Goal: Information Seeking & Learning: Learn about a topic

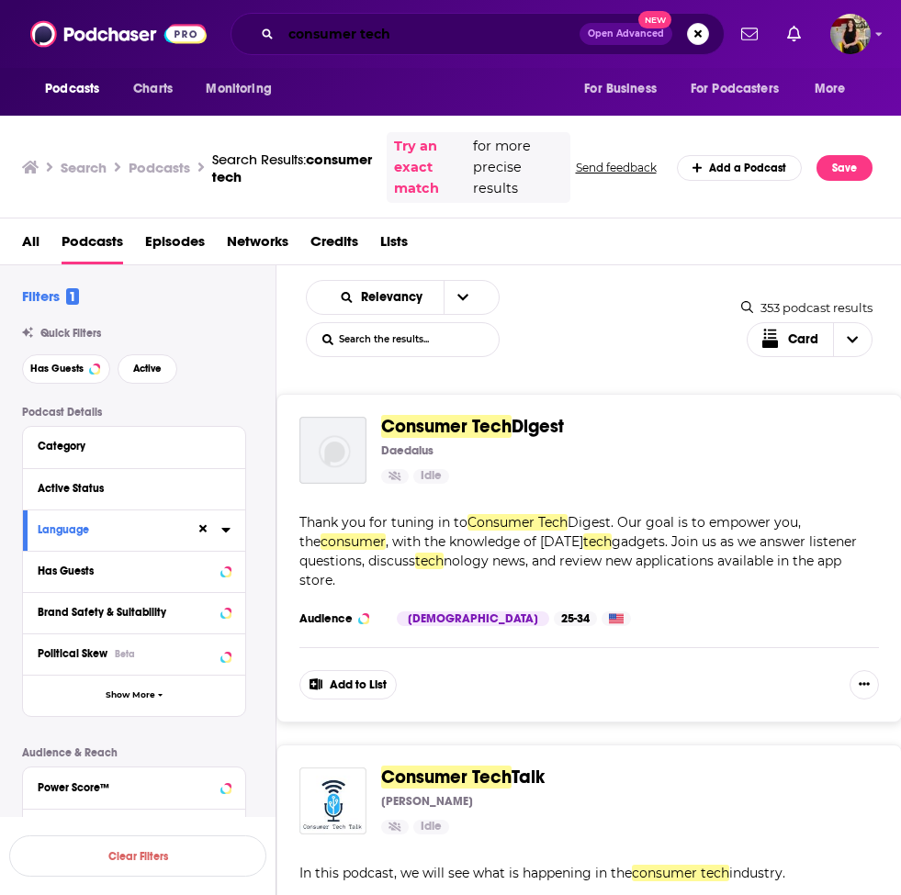
click at [380, 37] on input "consumer tech" at bounding box center [430, 33] width 298 height 29
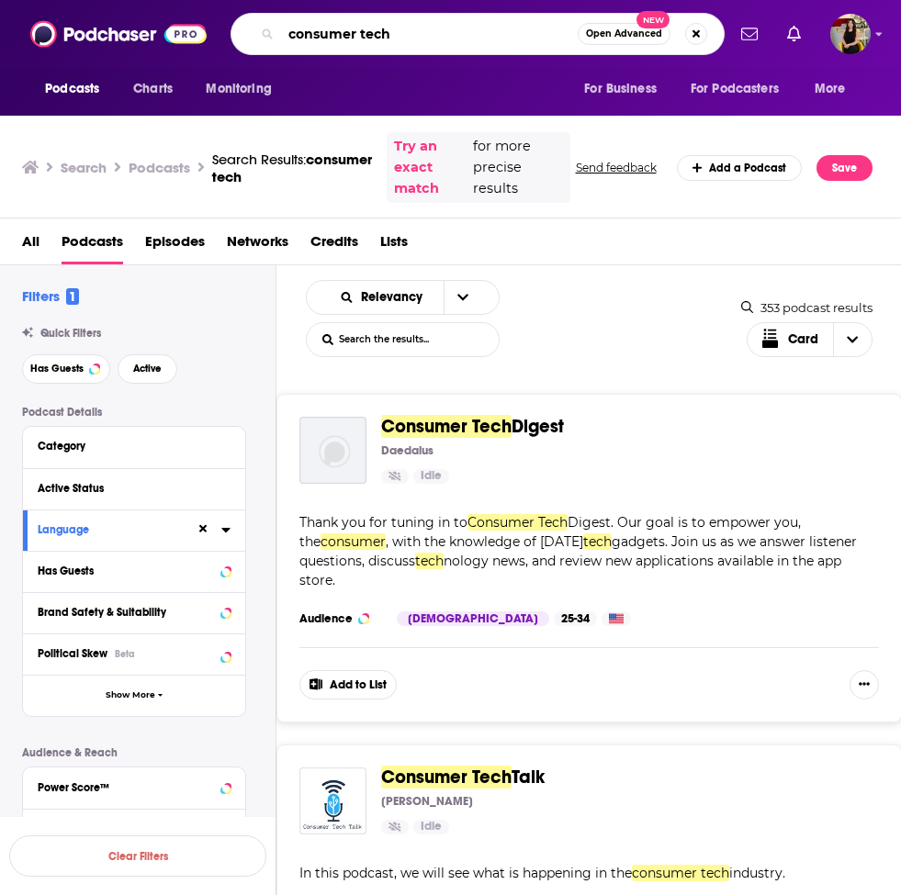
click at [380, 37] on input "consumer tech" at bounding box center [429, 33] width 297 height 29
type input "time ferriss show"
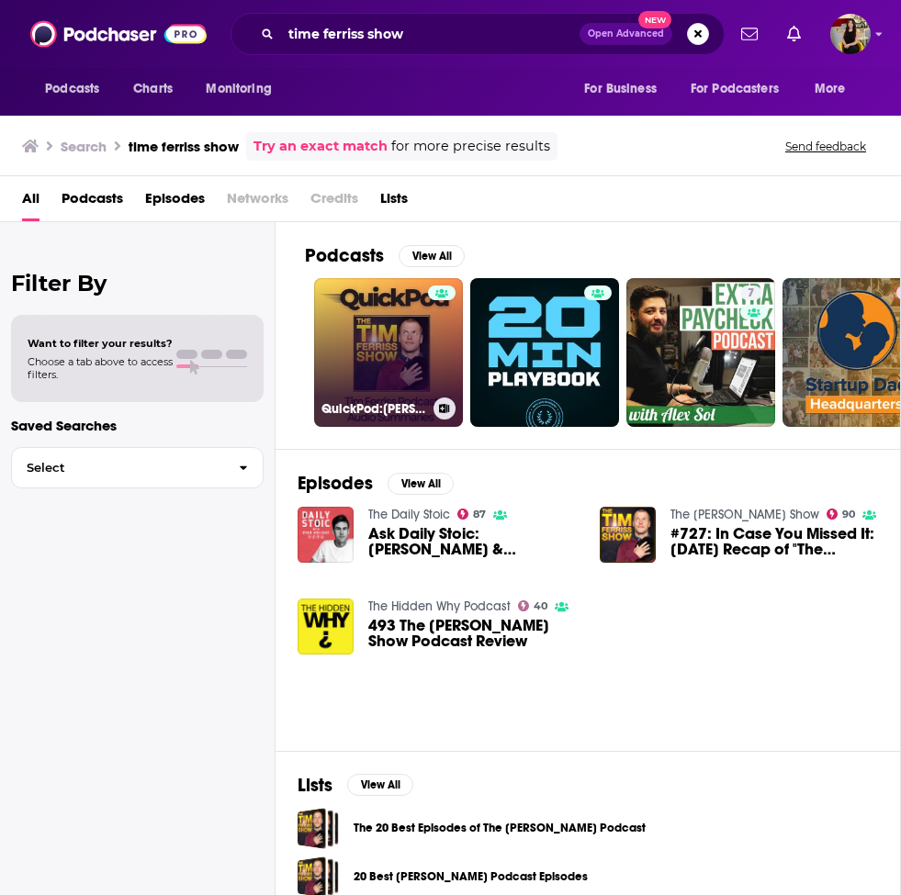
click at [397, 332] on link "QuickPod:[PERSON_NAME] Podcast Audio Summaries" at bounding box center [388, 352] width 149 height 149
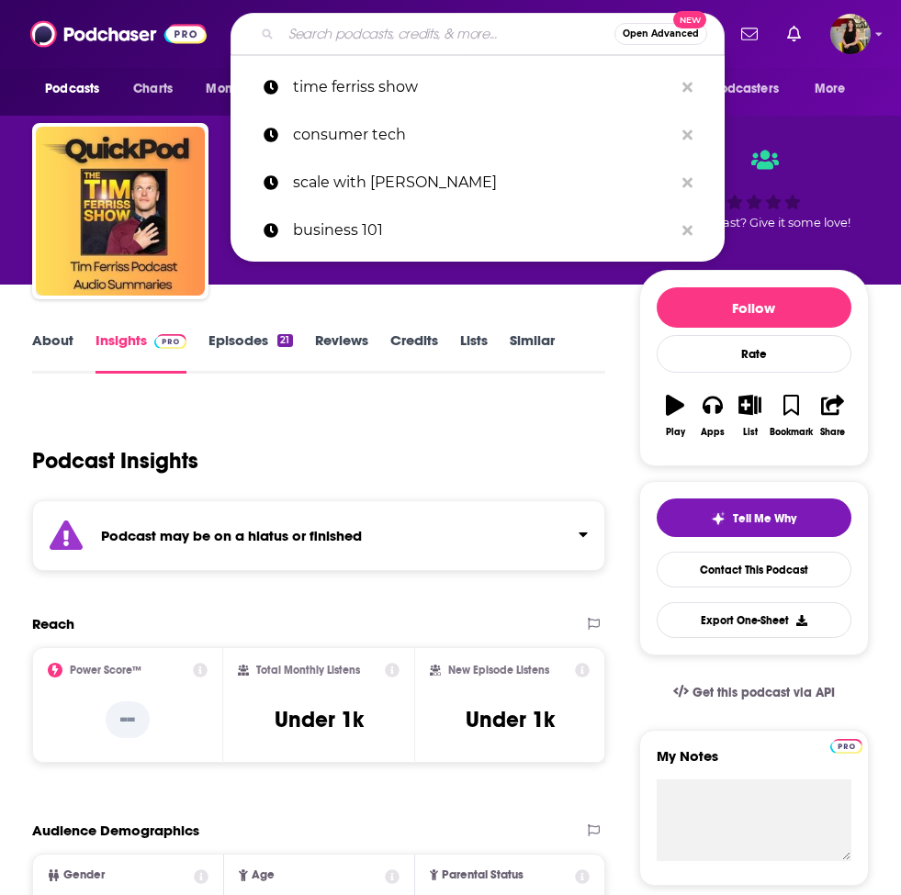
click at [350, 28] on input "Search podcasts, credits, & more..." at bounding box center [447, 33] width 333 height 29
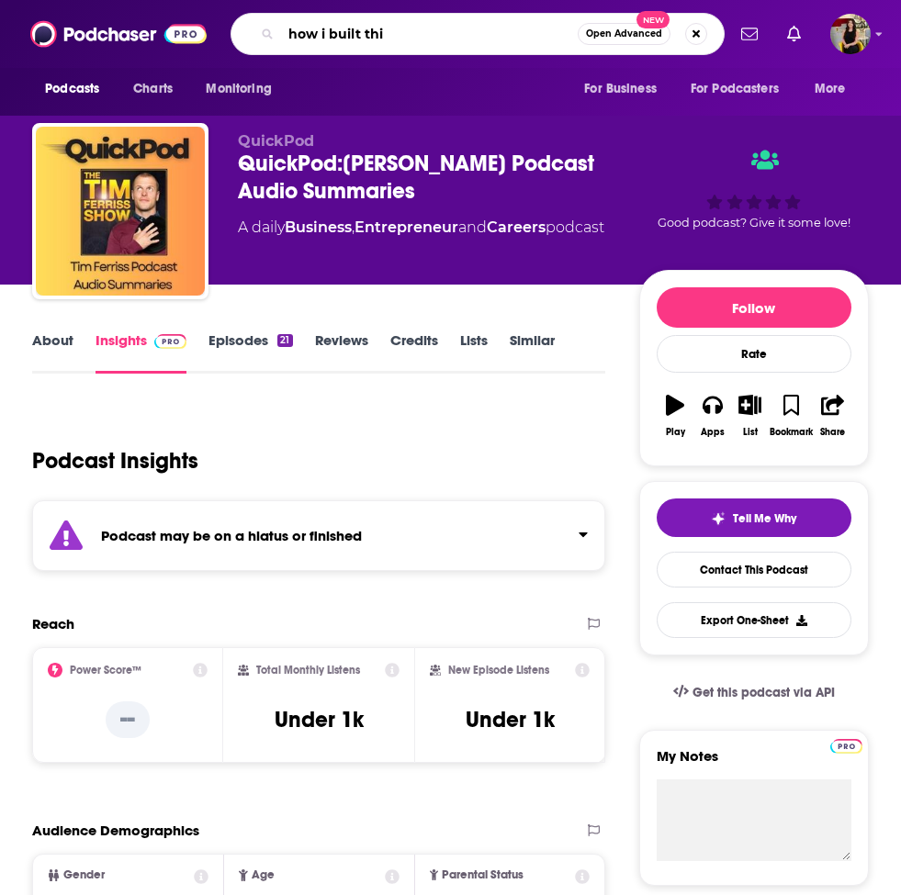
type input "how i built this"
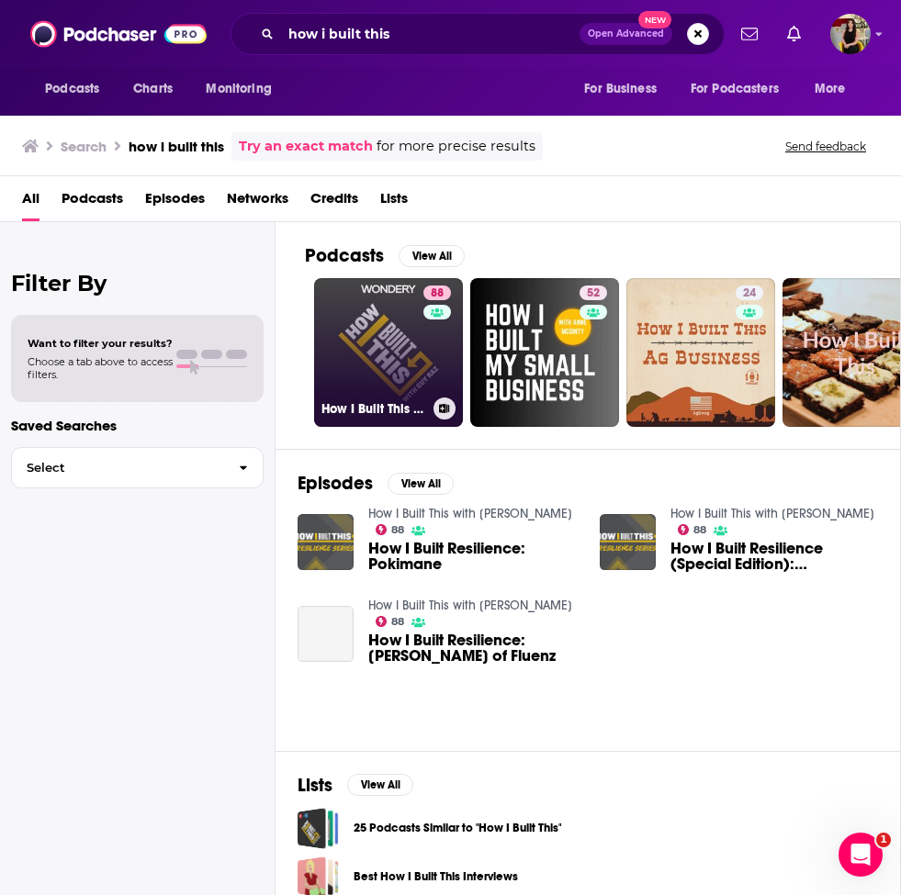
click at [399, 364] on link "88 How I Built This with [PERSON_NAME]" at bounding box center [388, 352] width 149 height 149
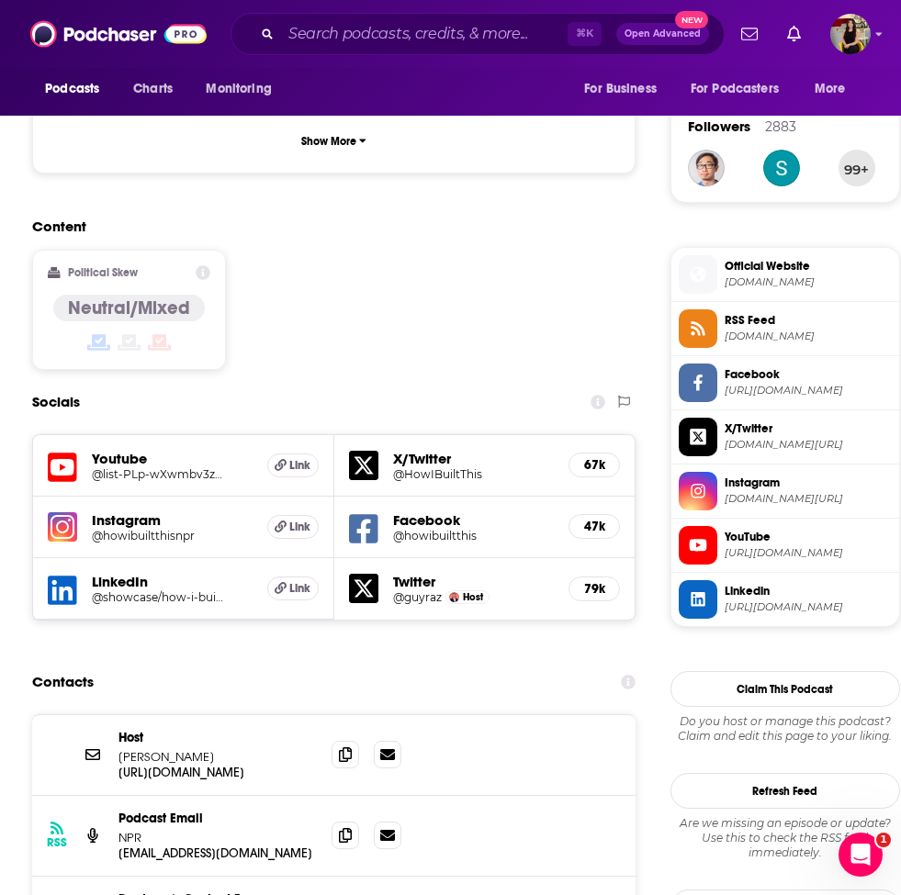
scroll to position [1315, 0]
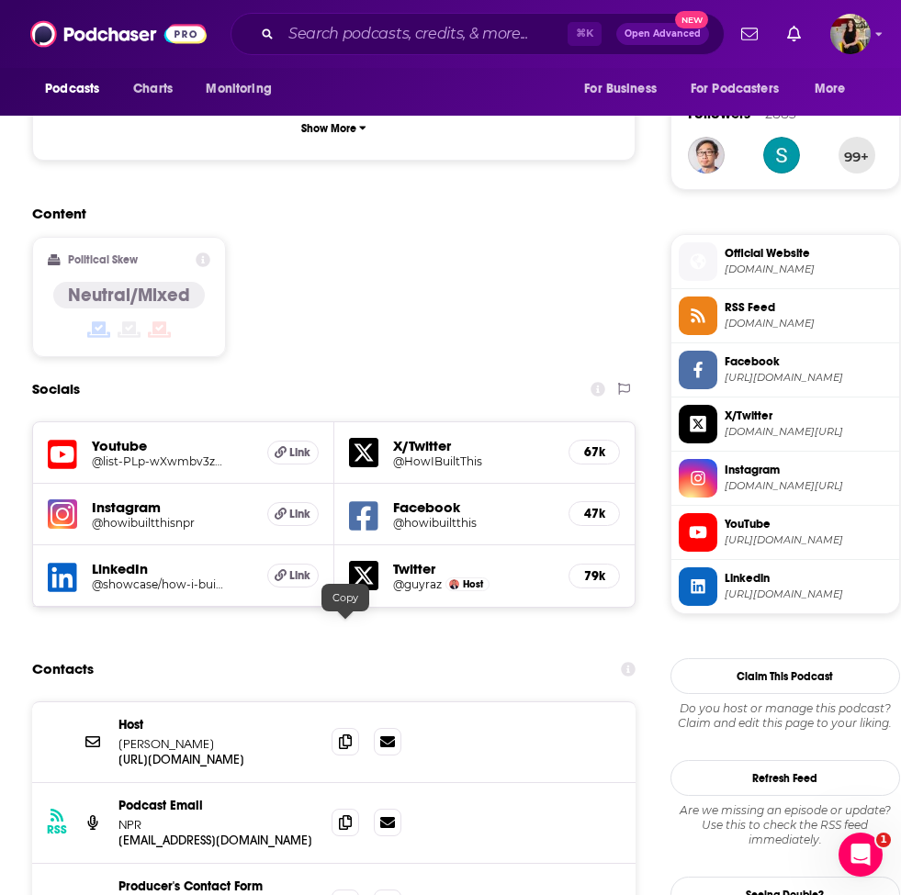
click at [207, 736] on p "[PERSON_NAME]" at bounding box center [217, 744] width 198 height 16
click at [217, 752] on p "[URL][DOMAIN_NAME]" at bounding box center [217, 760] width 198 height 16
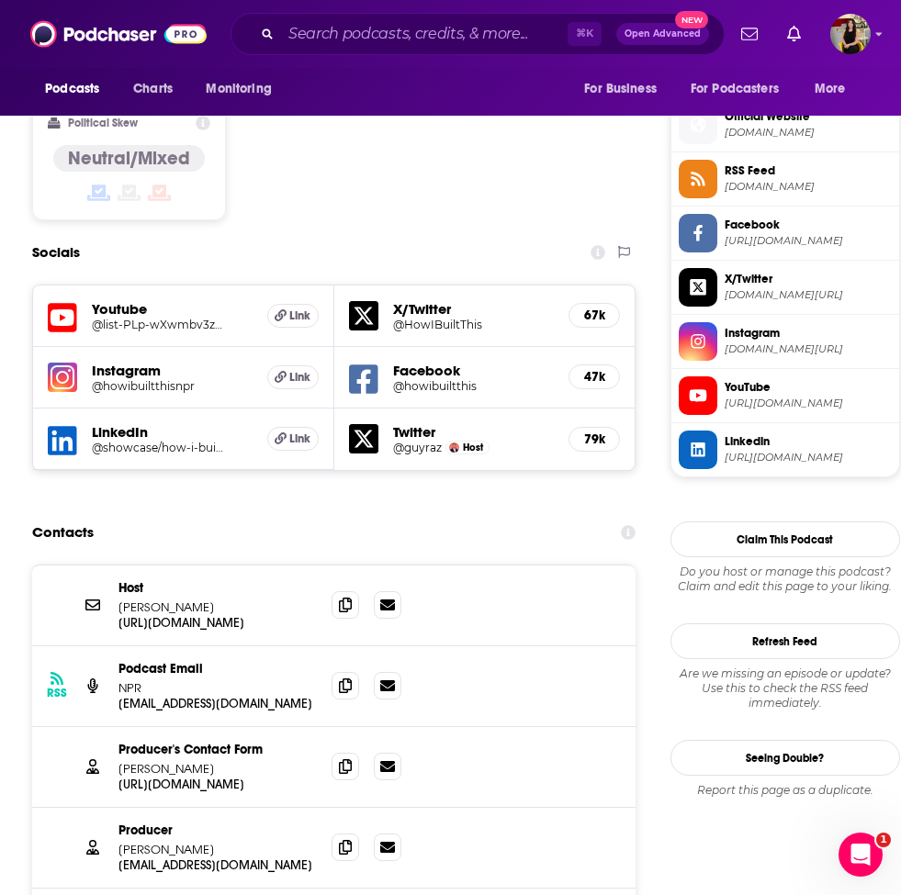
scroll to position [1454, 0]
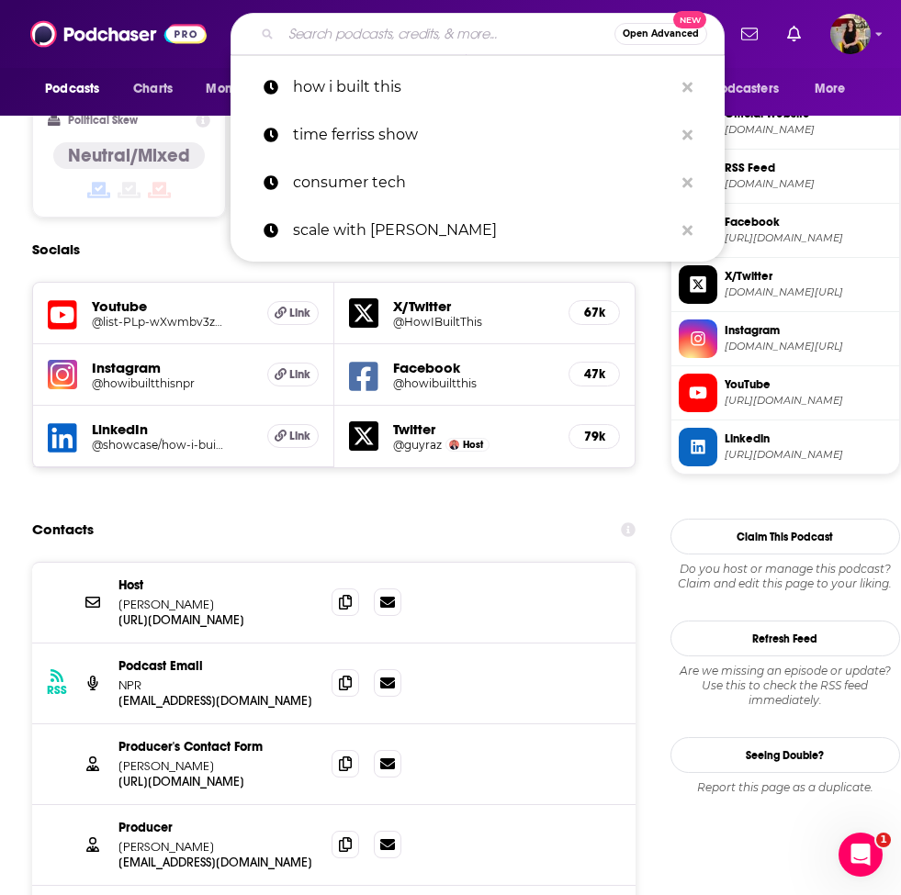
click at [415, 35] on input "Search podcasts, credits, & more..." at bounding box center [447, 33] width 333 height 29
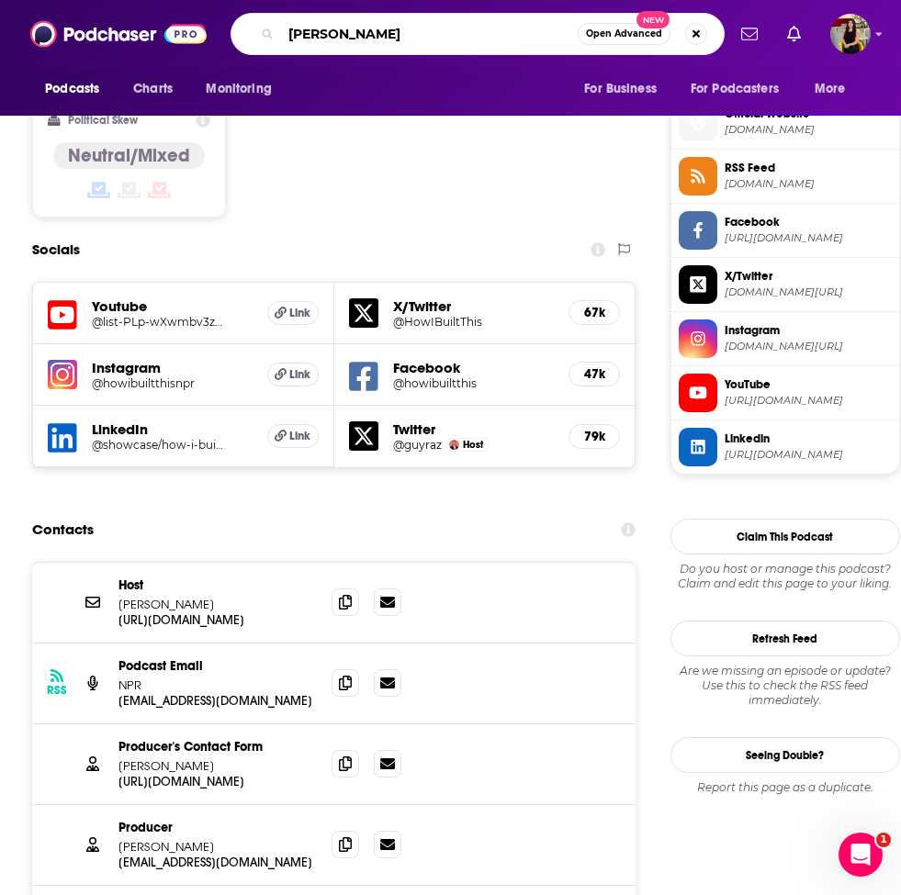
type input "[PERSON_NAME]"
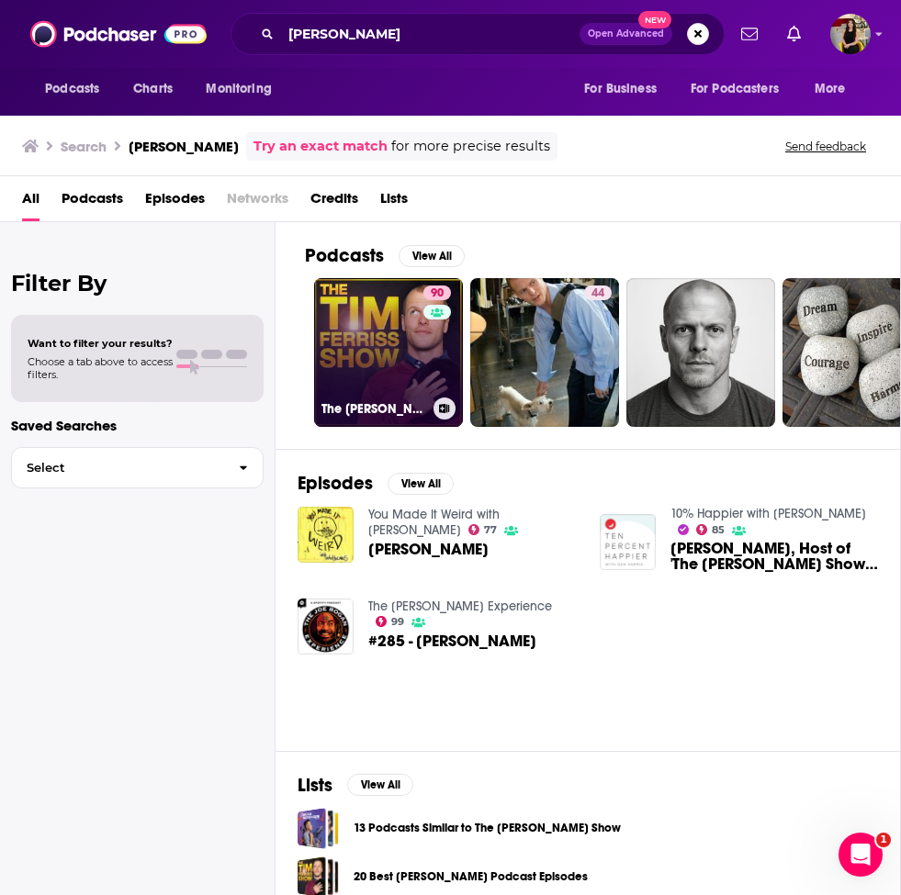
click at [393, 353] on link "90 The [PERSON_NAME] Show" at bounding box center [388, 352] width 149 height 149
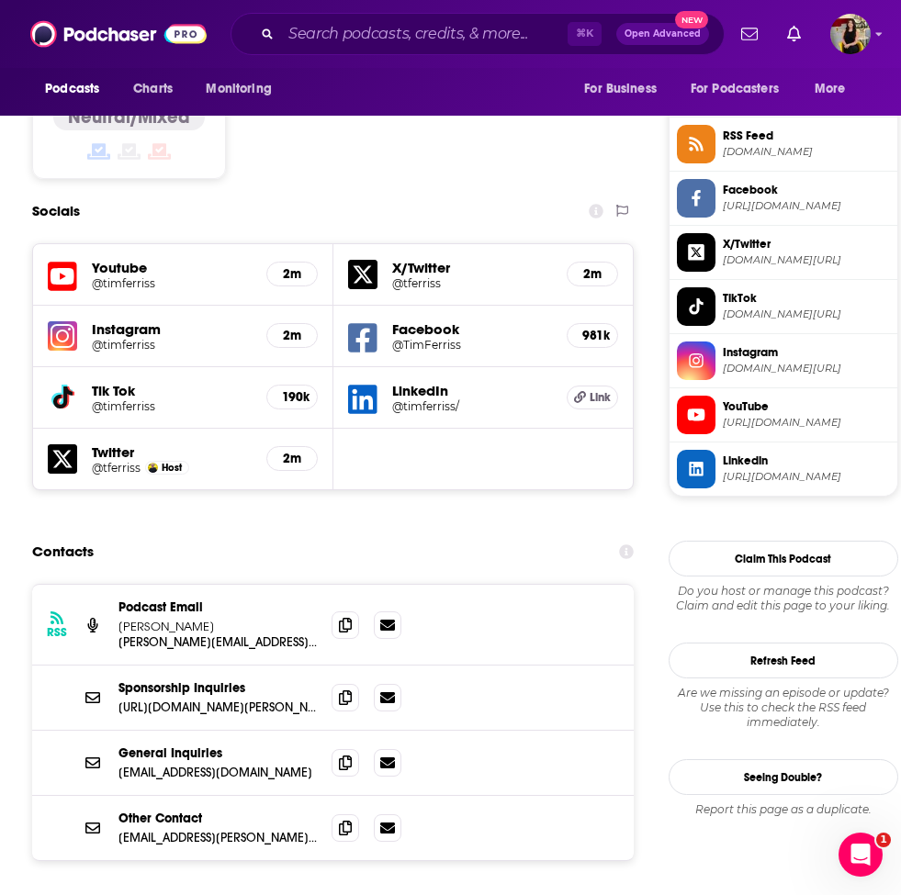
scroll to position [1488, 0]
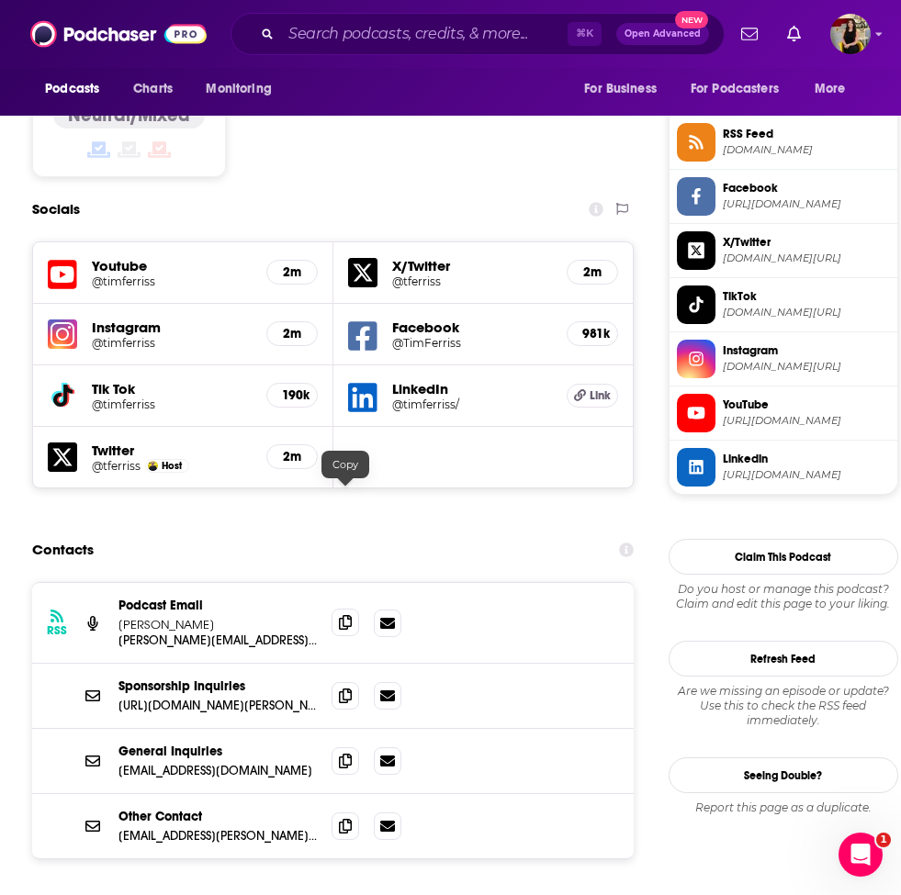
click at [346, 615] on icon at bounding box center [345, 622] width 13 height 15
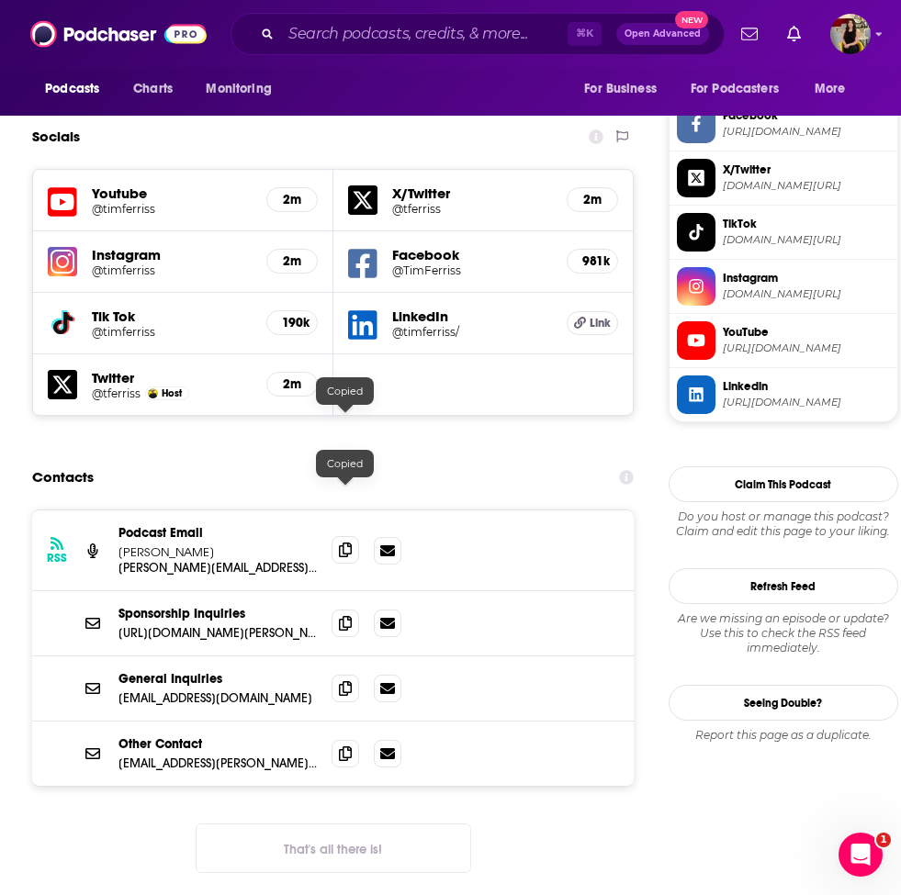
scroll to position [1574, 0]
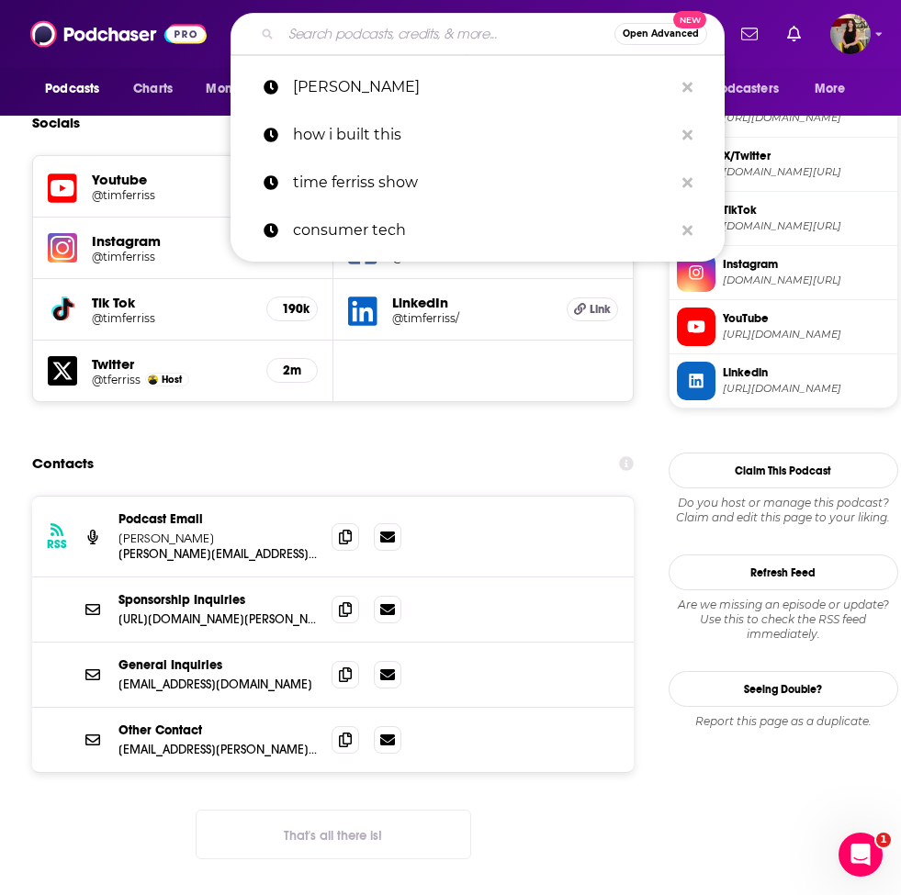
click at [341, 35] on input "Search podcasts, credits, & more..." at bounding box center [447, 33] width 333 height 29
paste input "The [PERSON_NAME] Show"
type input "The [PERSON_NAME] Show"
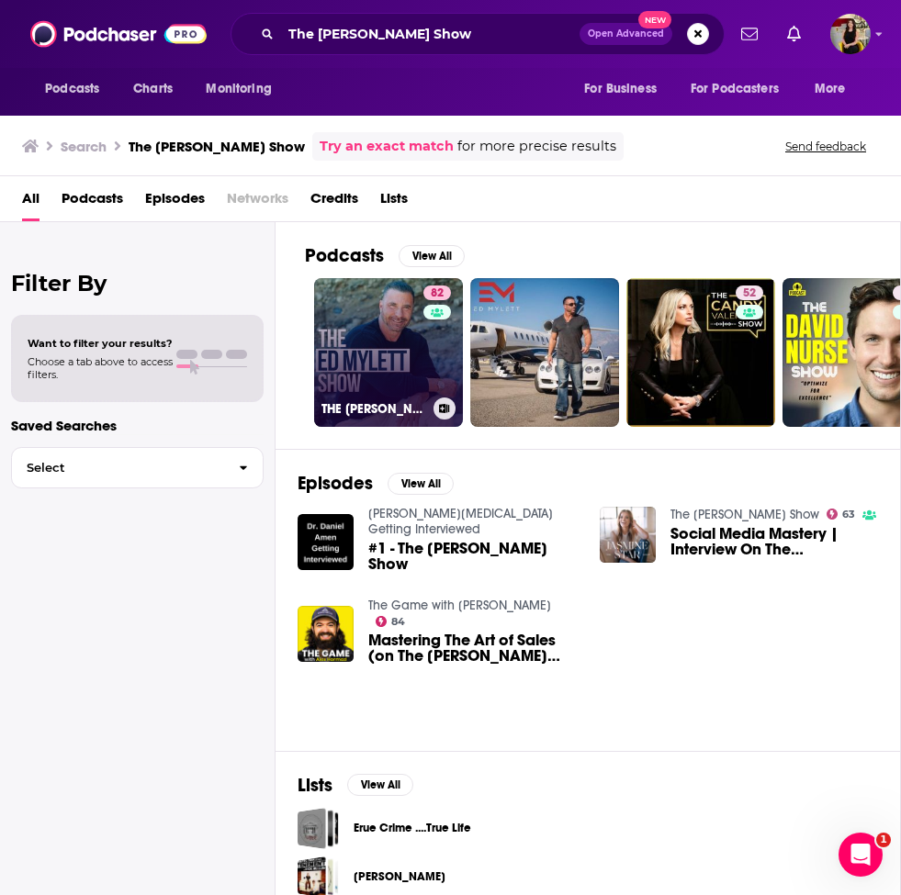
click at [415, 370] on link "82 THE [PERSON_NAME] SHOW" at bounding box center [388, 352] width 149 height 149
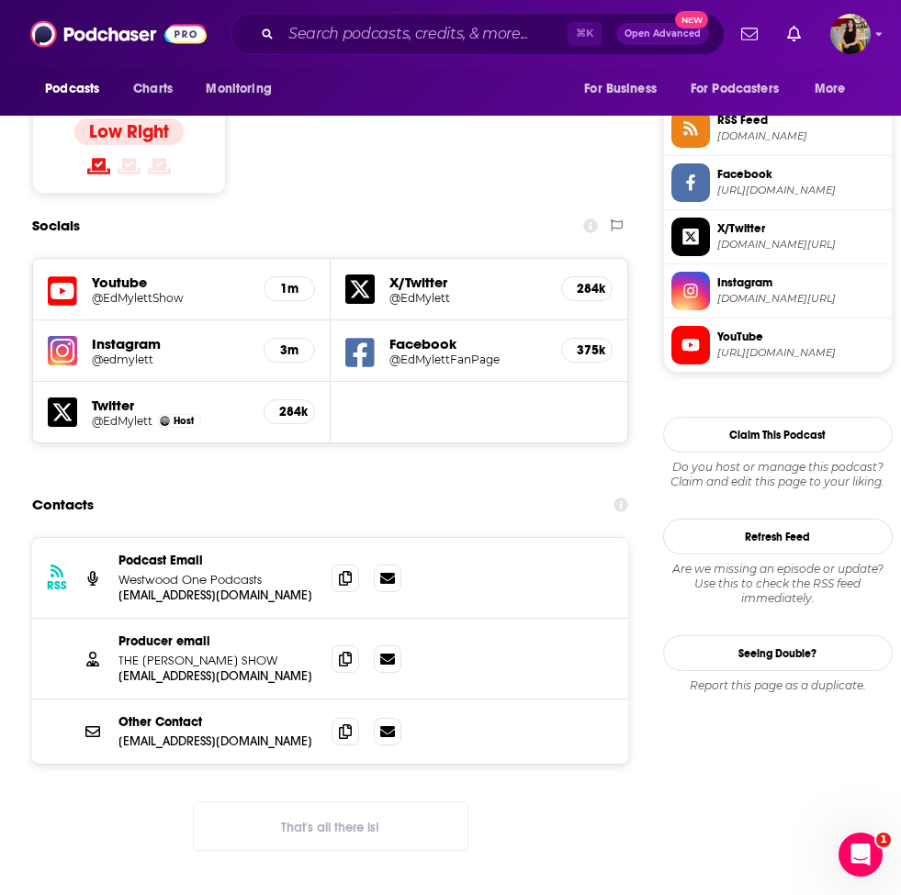
scroll to position [1434, 0]
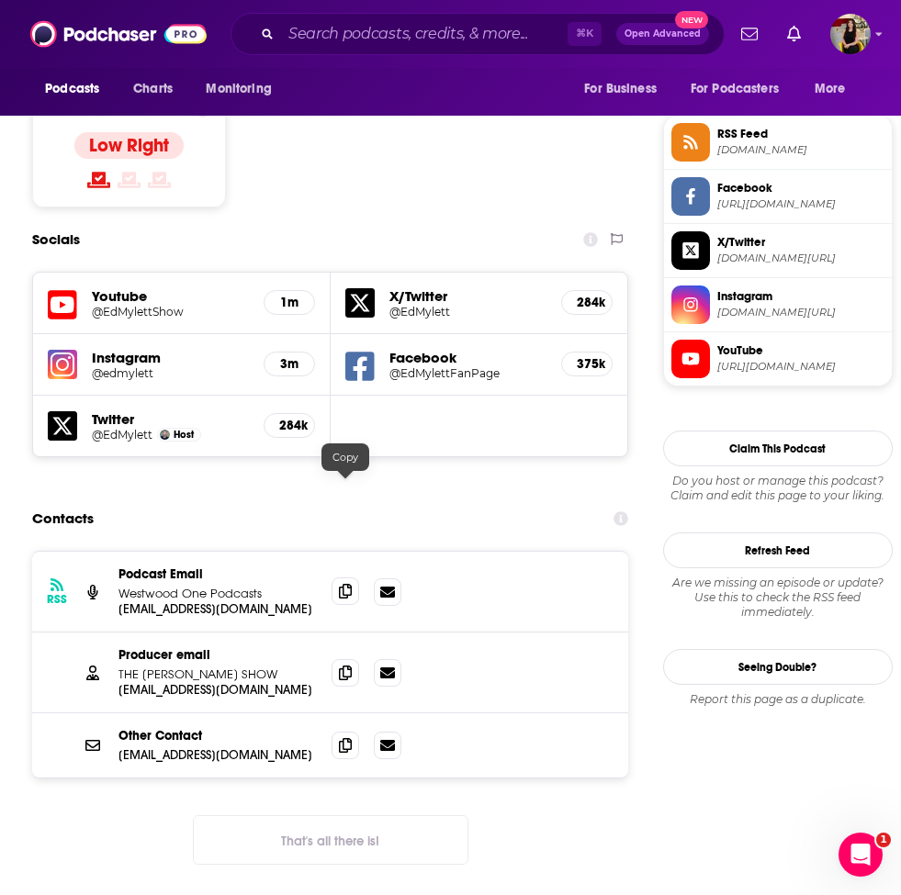
click at [344, 584] on icon at bounding box center [345, 591] width 13 height 15
click at [349, 665] on icon at bounding box center [345, 672] width 13 height 15
click at [344, 737] on icon at bounding box center [345, 744] width 13 height 15
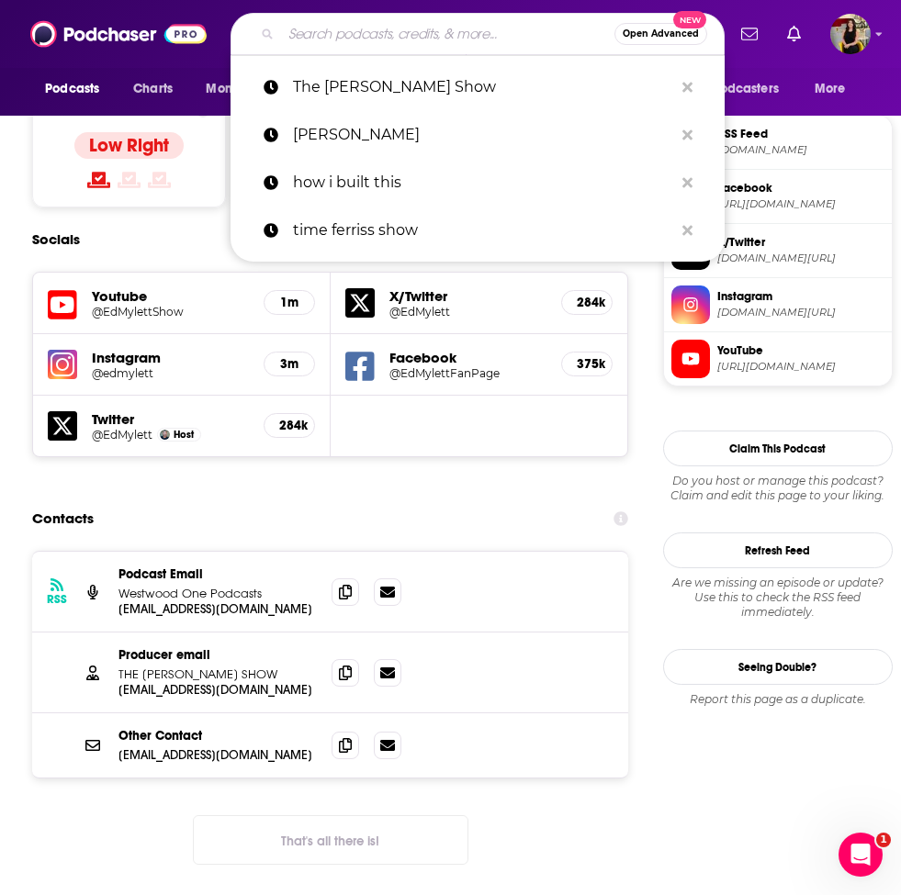
click at [396, 36] on input "Search podcasts, credits, & more..." at bounding box center [447, 33] width 333 height 29
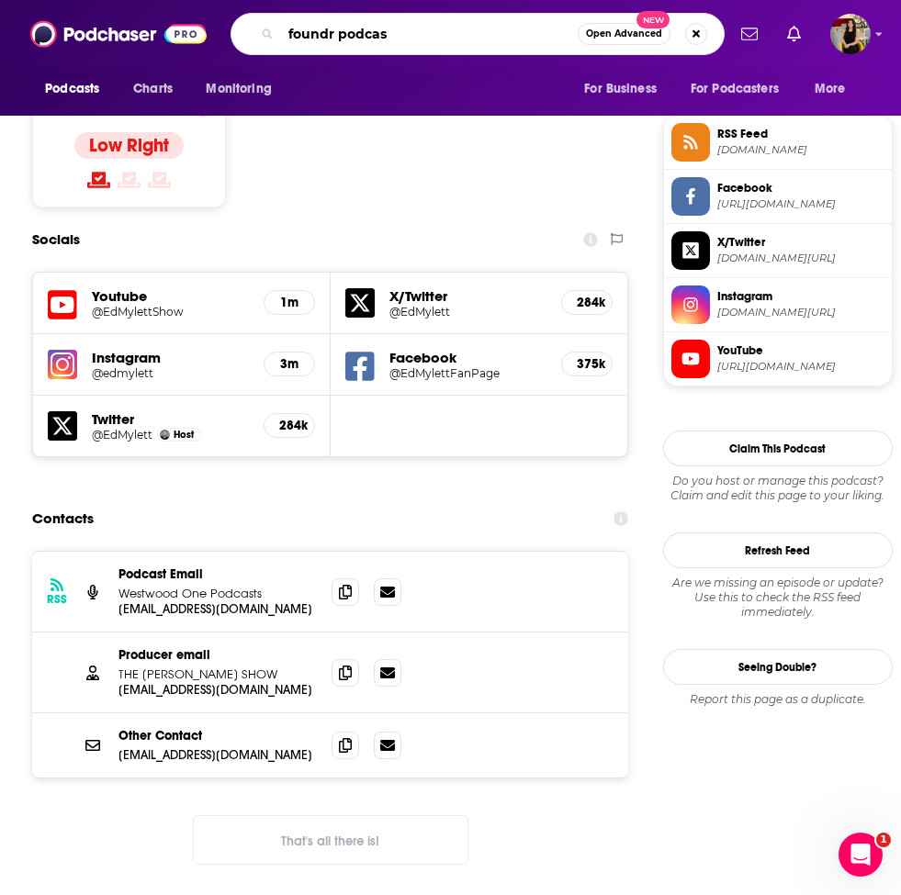
type input "foundr podcast"
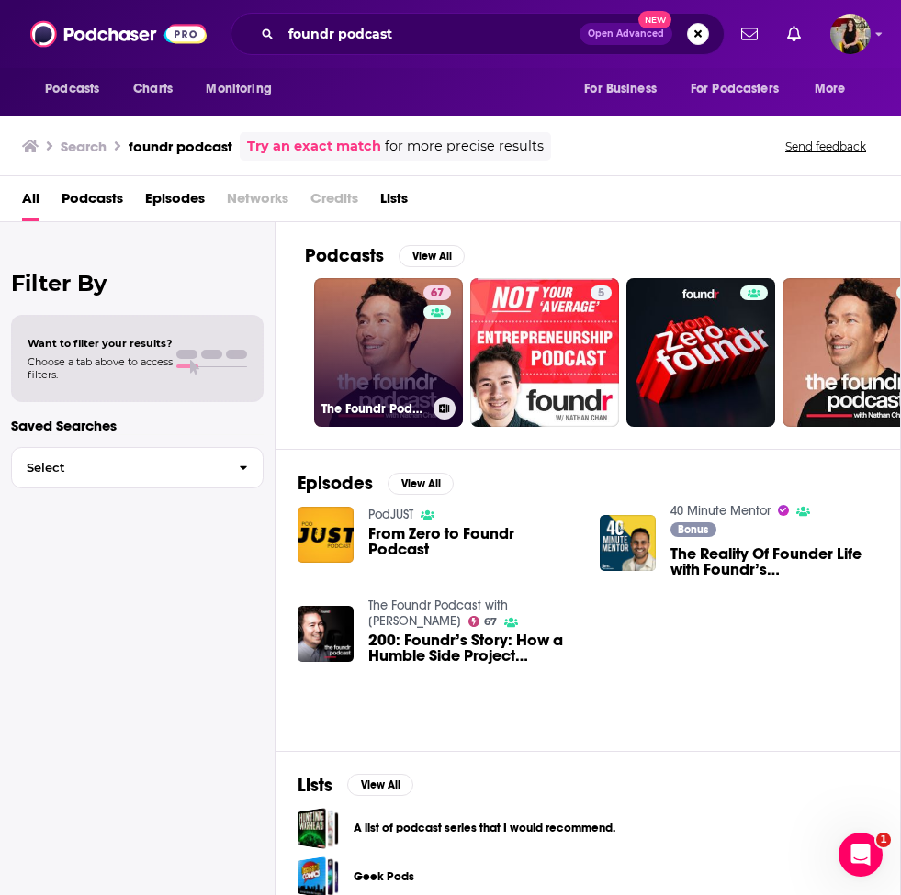
click at [364, 354] on link "67 The Foundr Podcast with [PERSON_NAME]" at bounding box center [388, 352] width 149 height 149
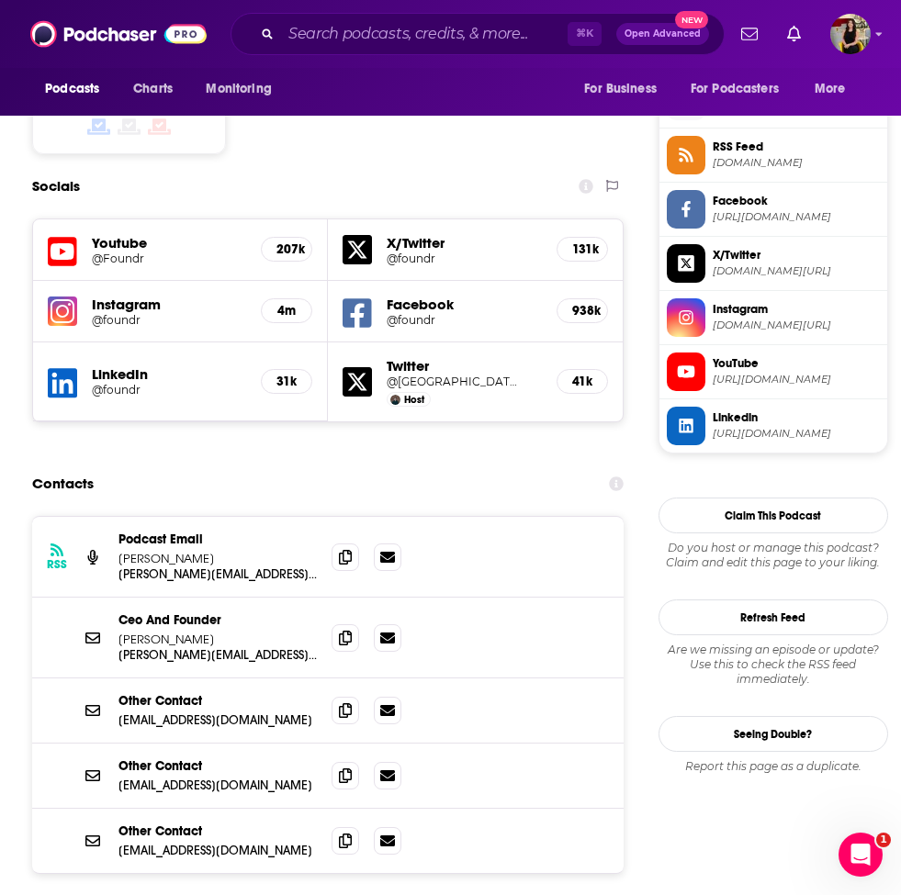
scroll to position [1483, 0]
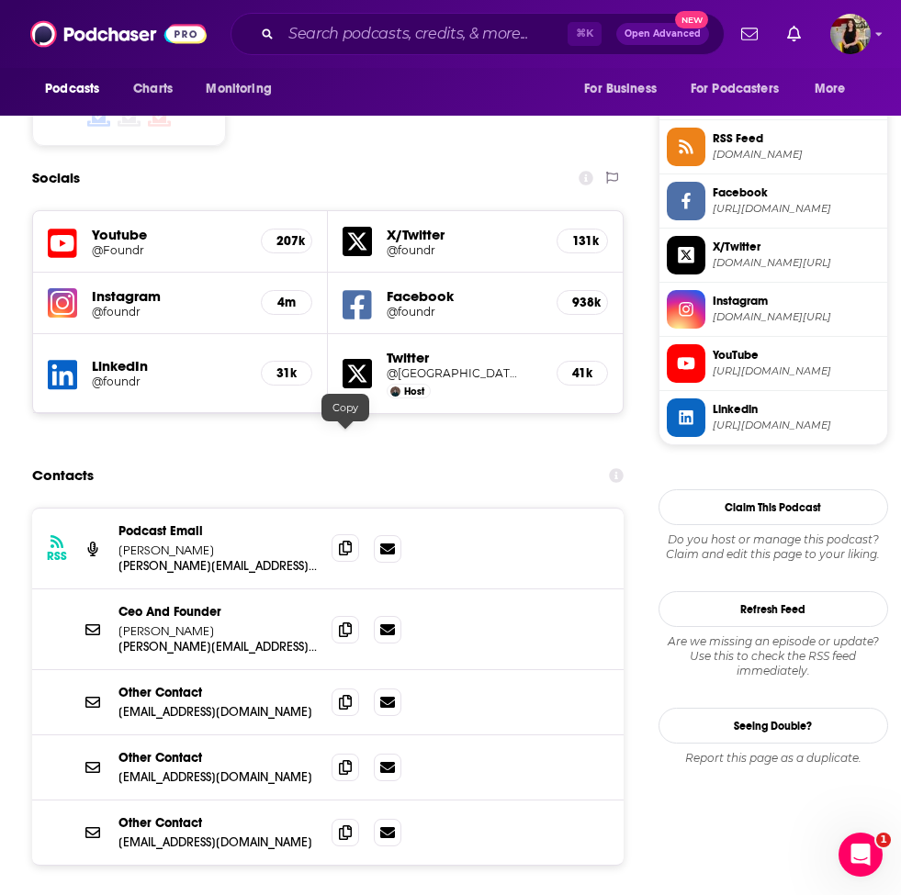
click at [345, 541] on icon at bounding box center [345, 548] width 13 height 15
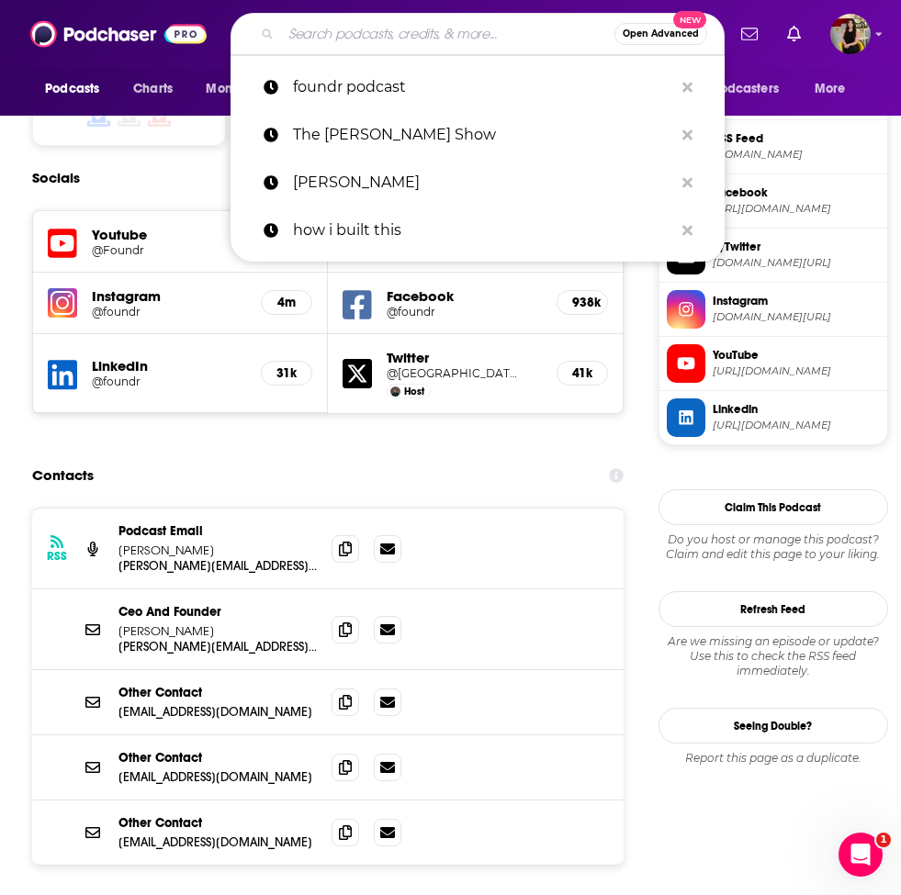
click at [380, 39] on input "Search podcasts, credits, & more..." at bounding box center [447, 33] width 333 height 29
paste input "Masters of Scale with [PERSON_NAME]"
type input "Masters of Scale with [PERSON_NAME]"
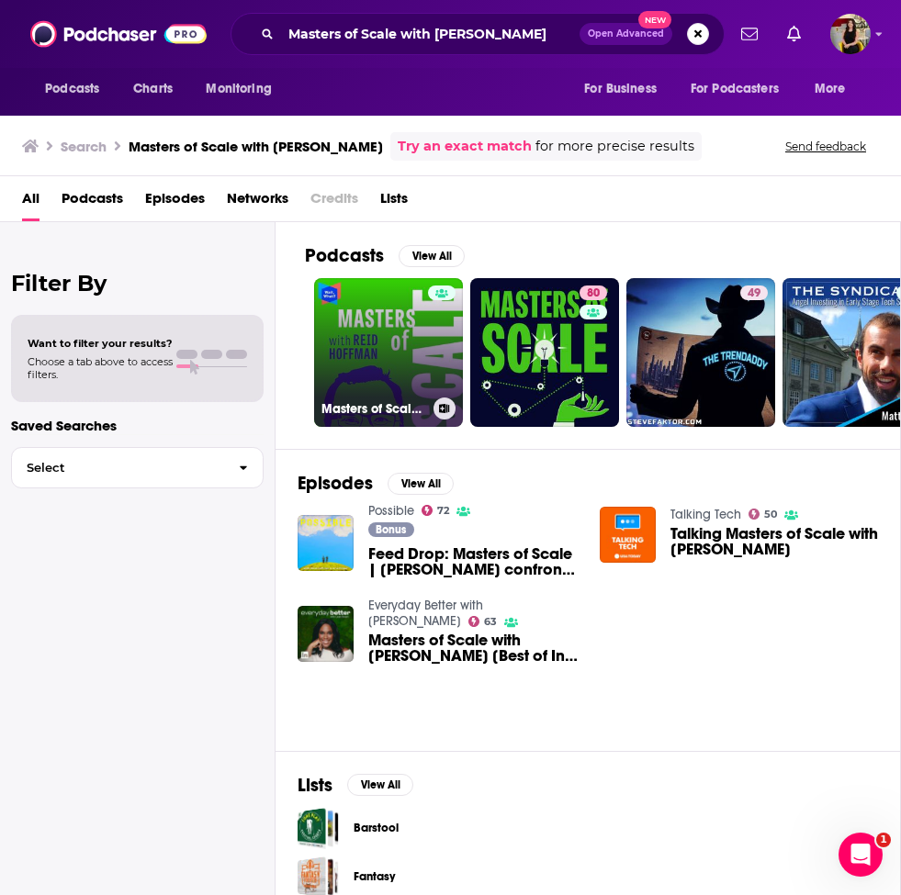
click at [388, 380] on link "Masters of Scale with [PERSON_NAME]" at bounding box center [388, 352] width 149 height 149
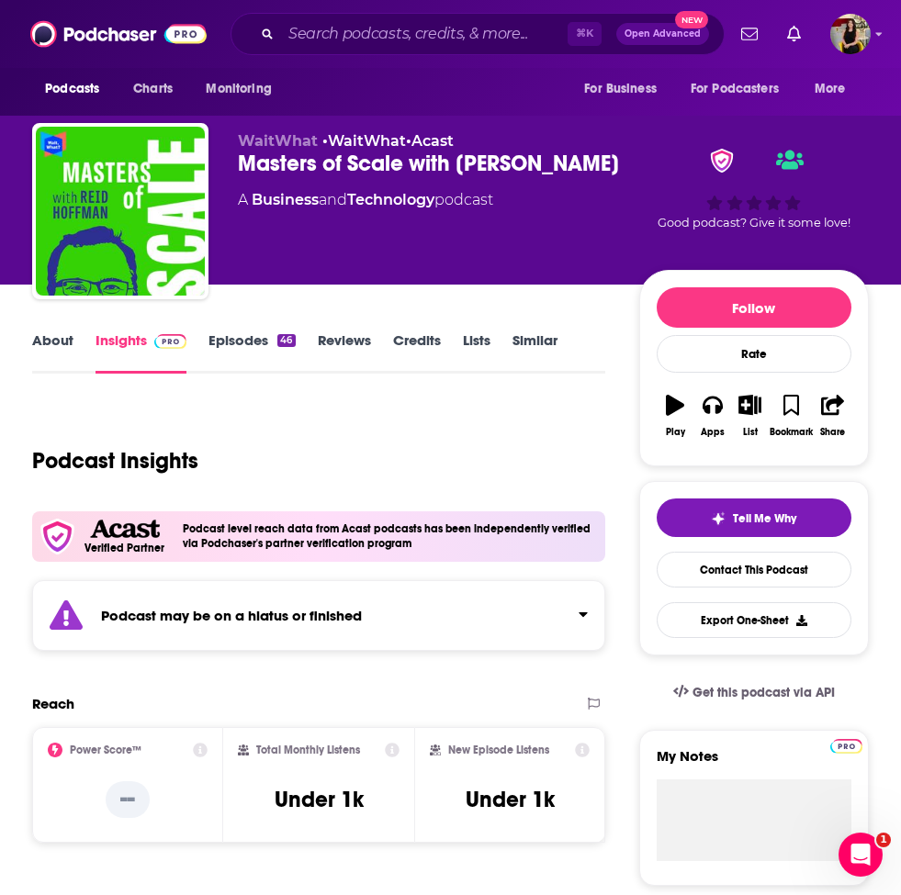
click at [245, 350] on link "Episodes 46" at bounding box center [251, 352] width 86 height 42
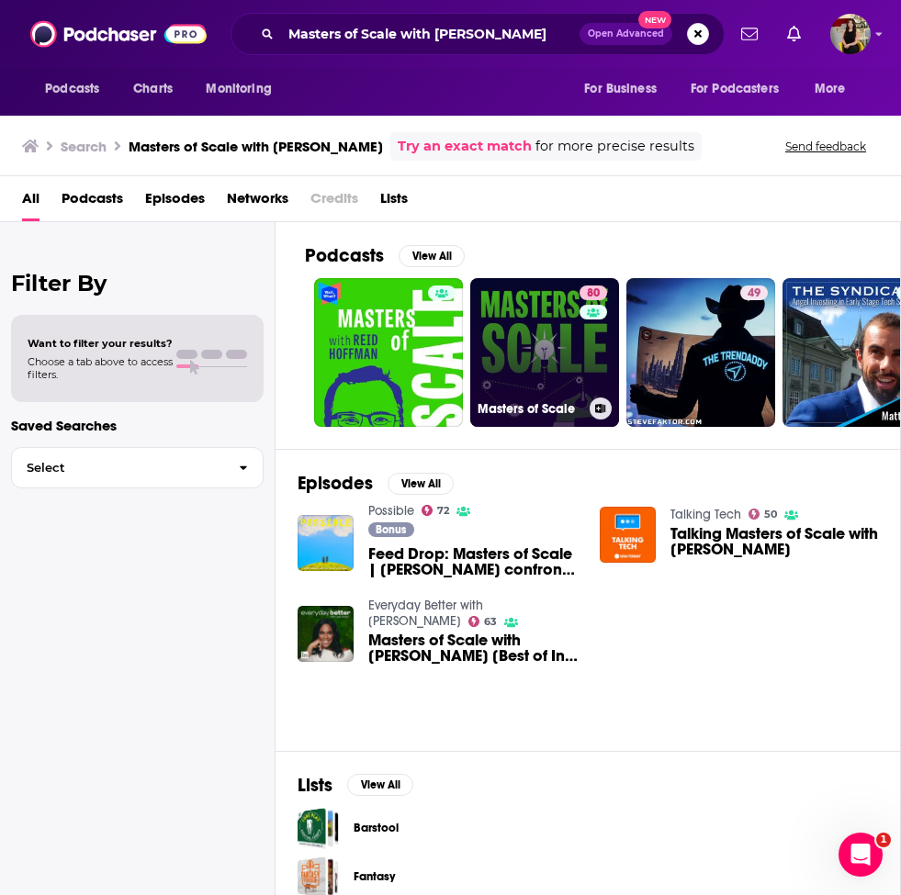
click at [556, 376] on link "80 Masters of Scale" at bounding box center [544, 352] width 149 height 149
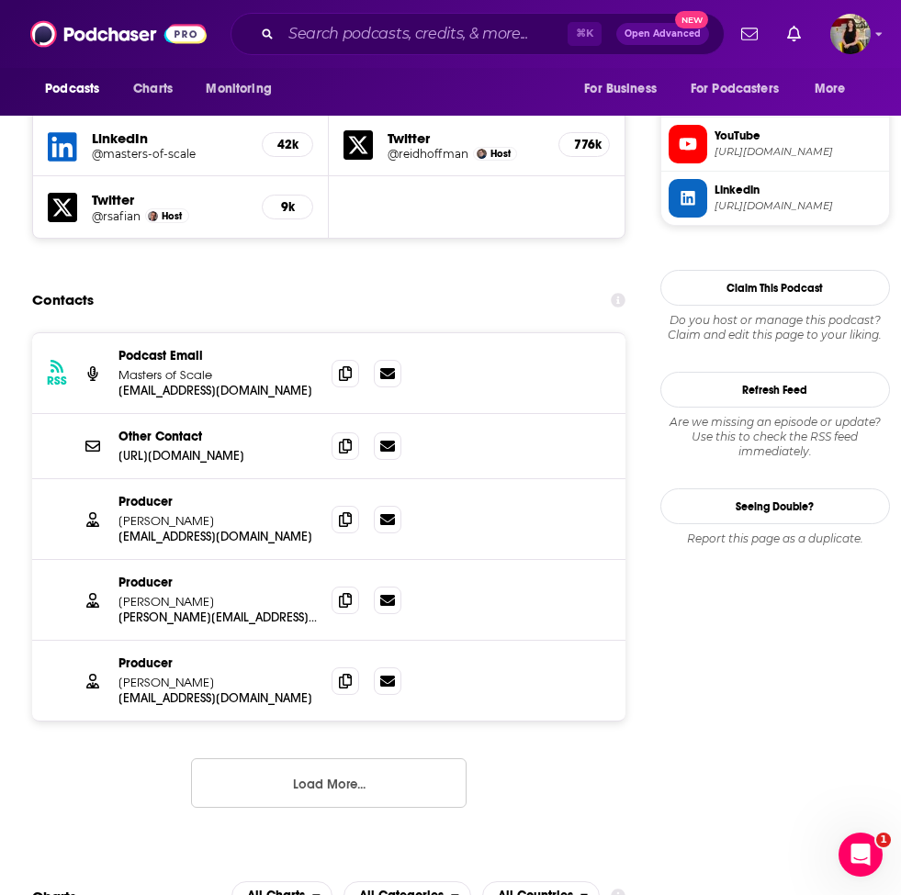
scroll to position [1698, 0]
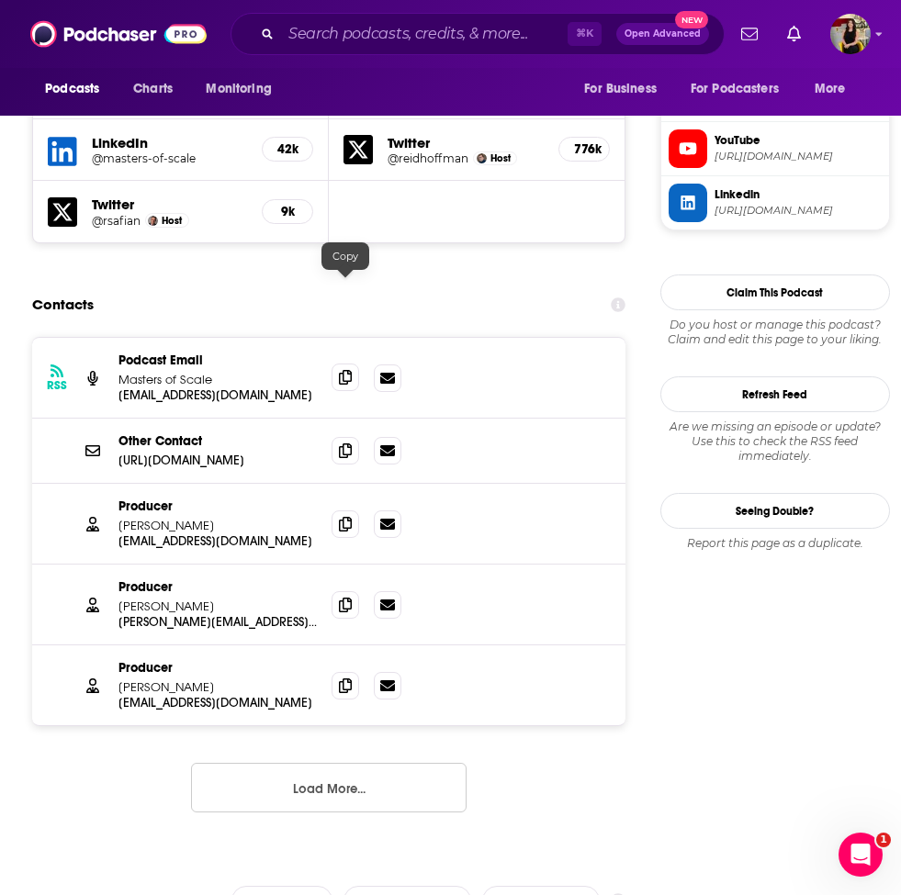
click at [341, 370] on icon at bounding box center [345, 377] width 13 height 15
click at [353, 509] on span at bounding box center [345, 523] width 28 height 28
click at [342, 597] on icon at bounding box center [345, 604] width 13 height 15
click at [348, 677] on icon at bounding box center [345, 684] width 13 height 15
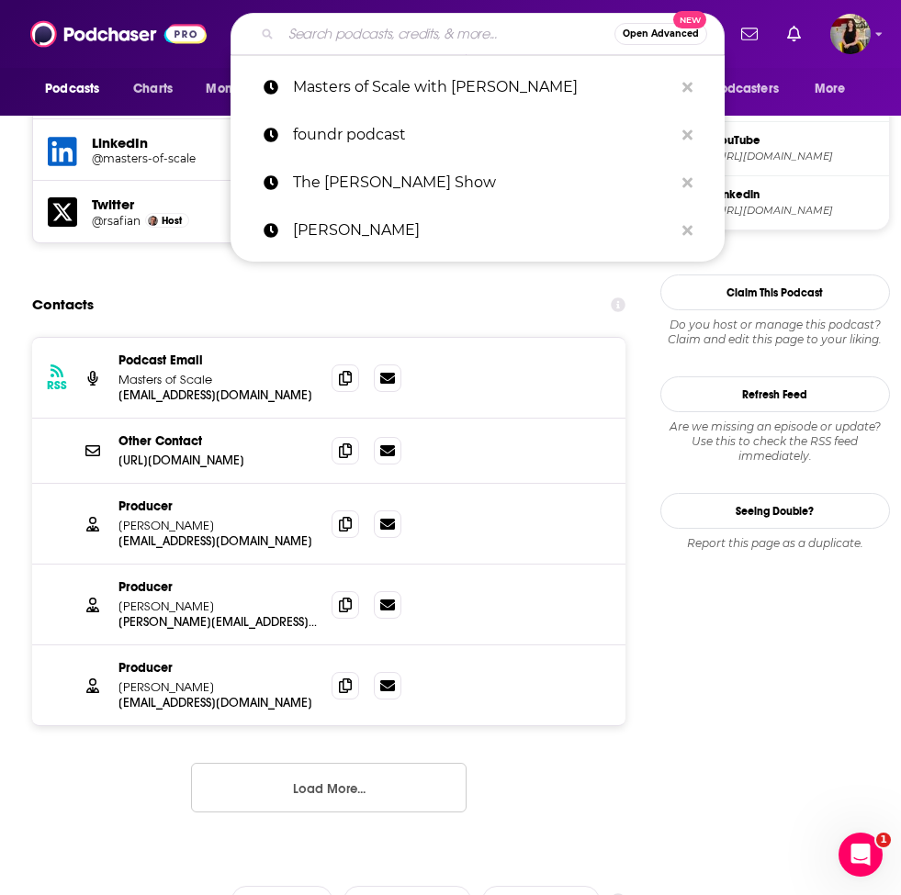
click at [306, 36] on input "Search podcasts, credits, & more..." at bounding box center [447, 33] width 333 height 29
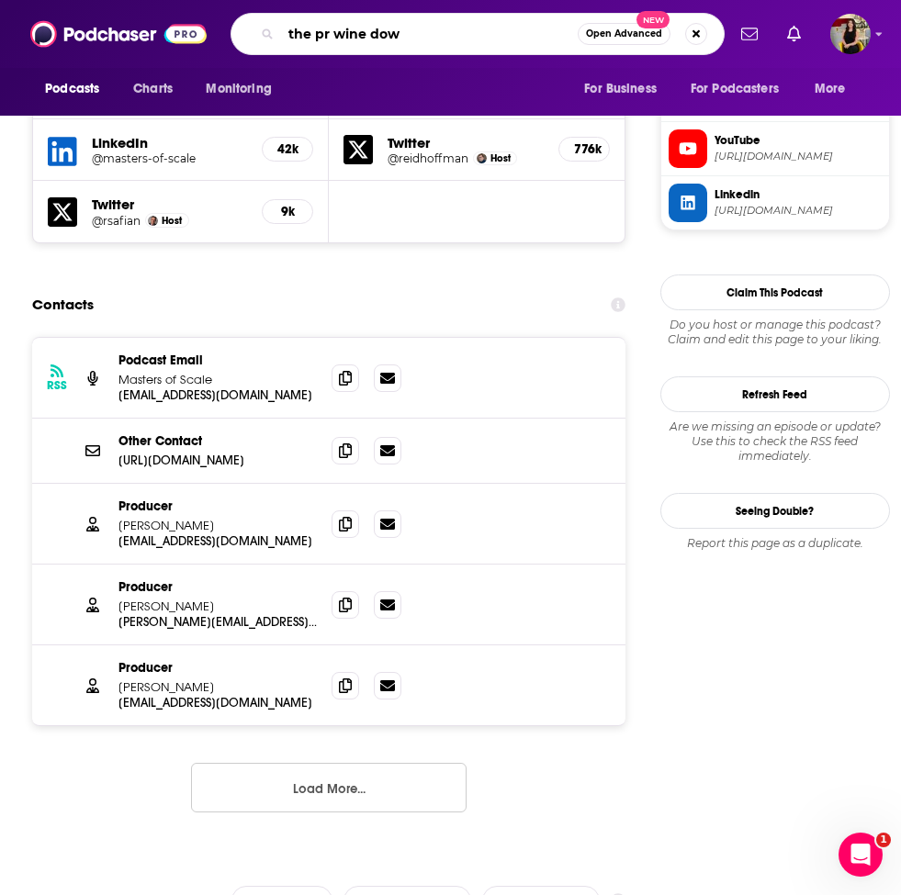
type input "the pr wine down"
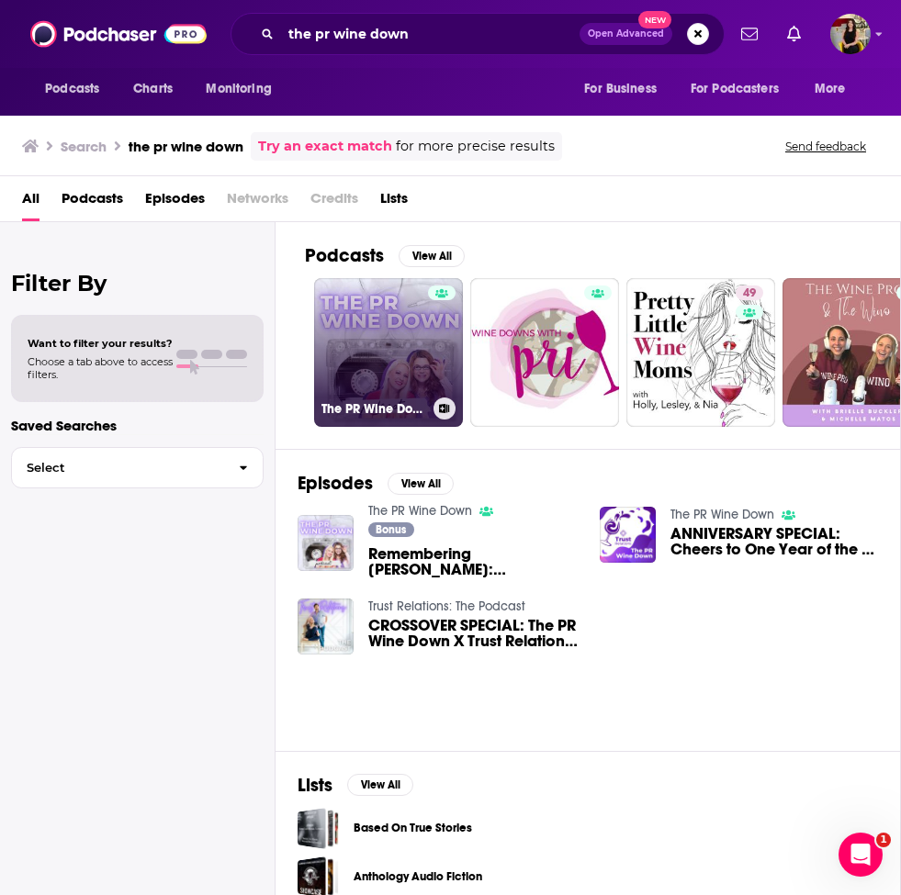
click at [369, 340] on link "The PR Wine Down" at bounding box center [388, 352] width 149 height 149
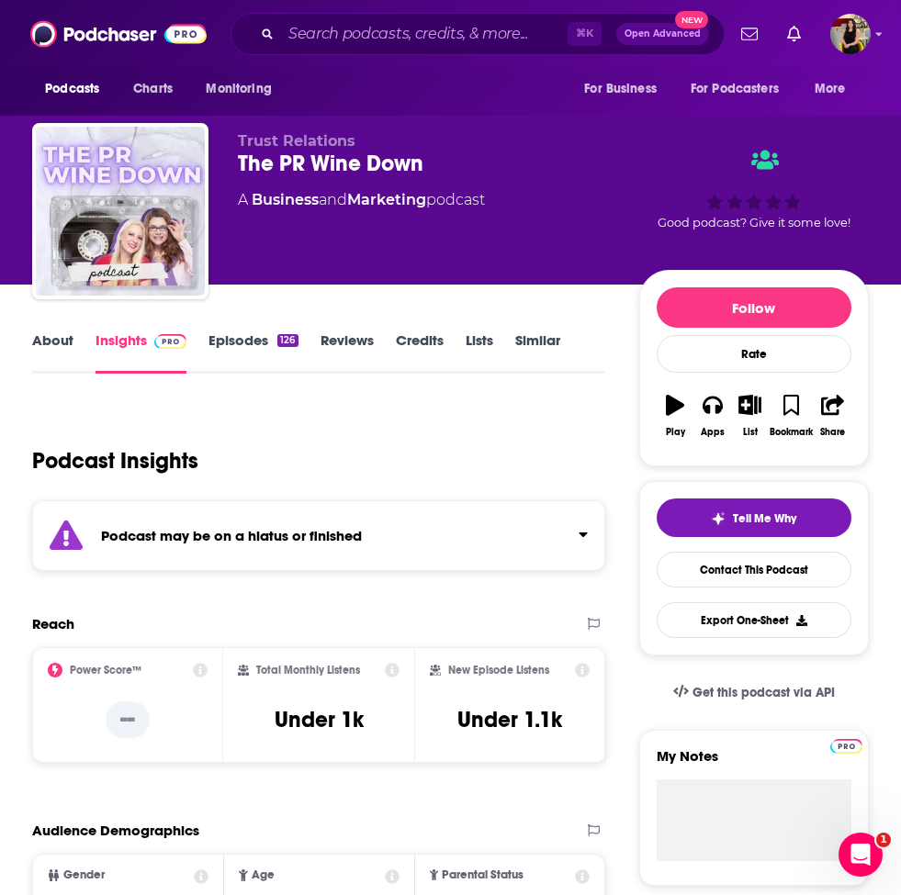
click at [236, 339] on link "Episodes 126" at bounding box center [252, 352] width 89 height 42
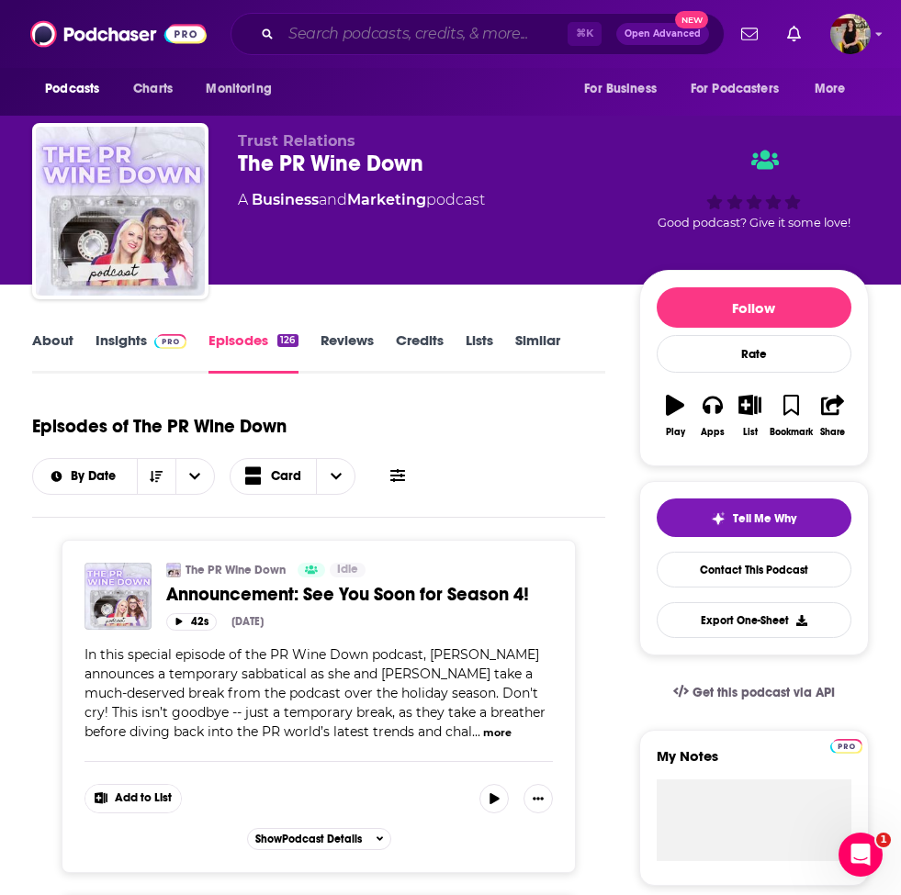
click at [400, 42] on input "Search podcasts, credits, & more..." at bounding box center [424, 33] width 286 height 29
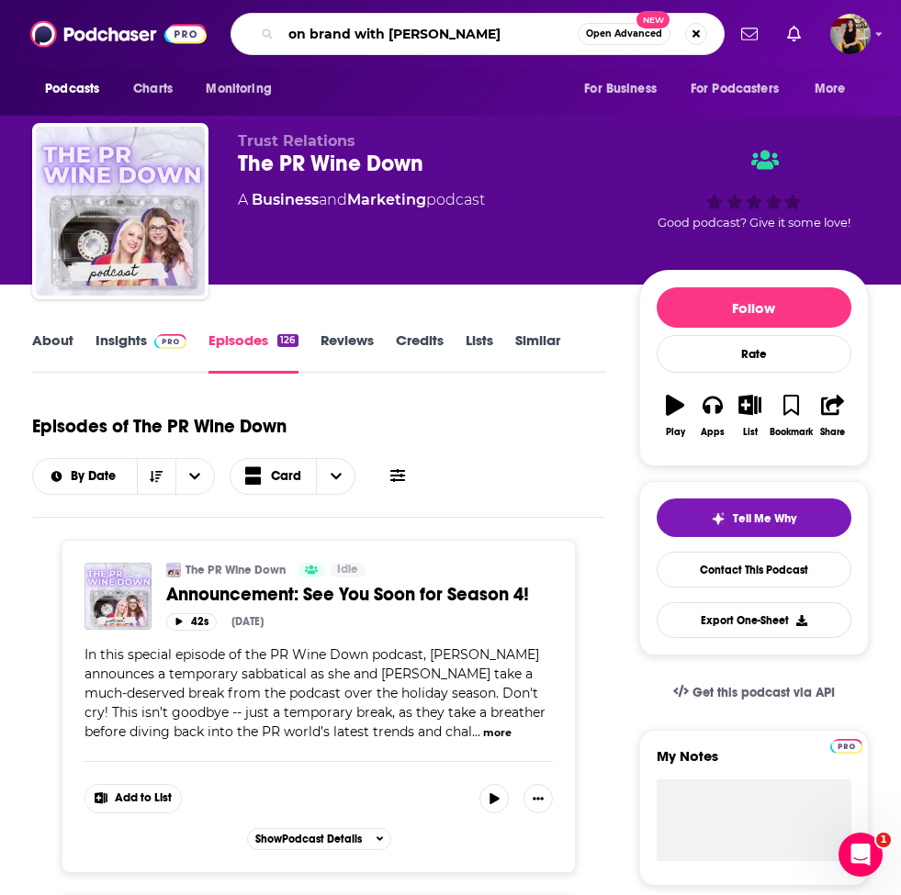
type input "on brand with [PERSON_NAME]"
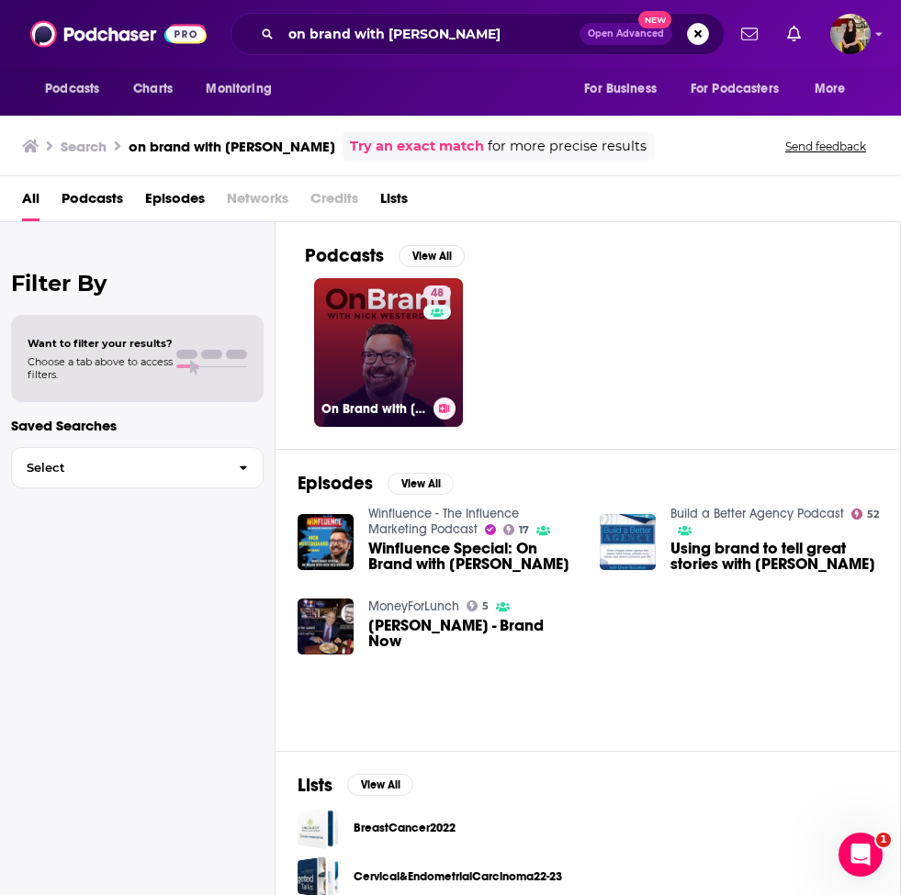
click at [383, 365] on link "48 On Brand with [PERSON_NAME]" at bounding box center [388, 352] width 149 height 149
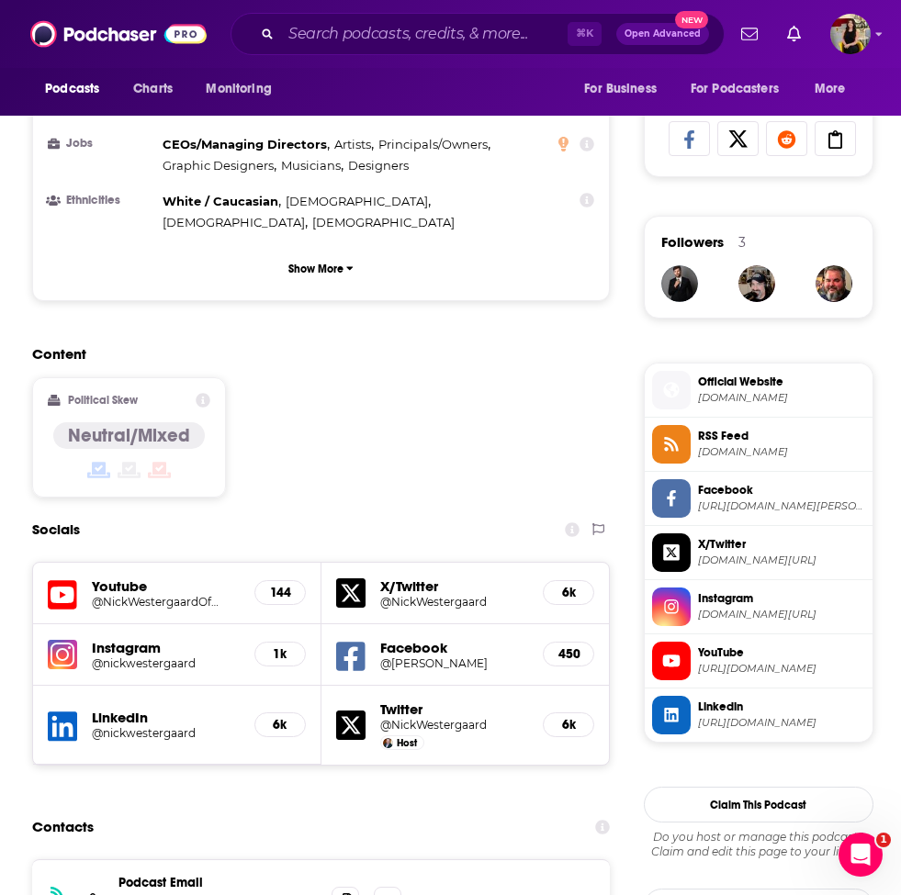
scroll to position [1290, 0]
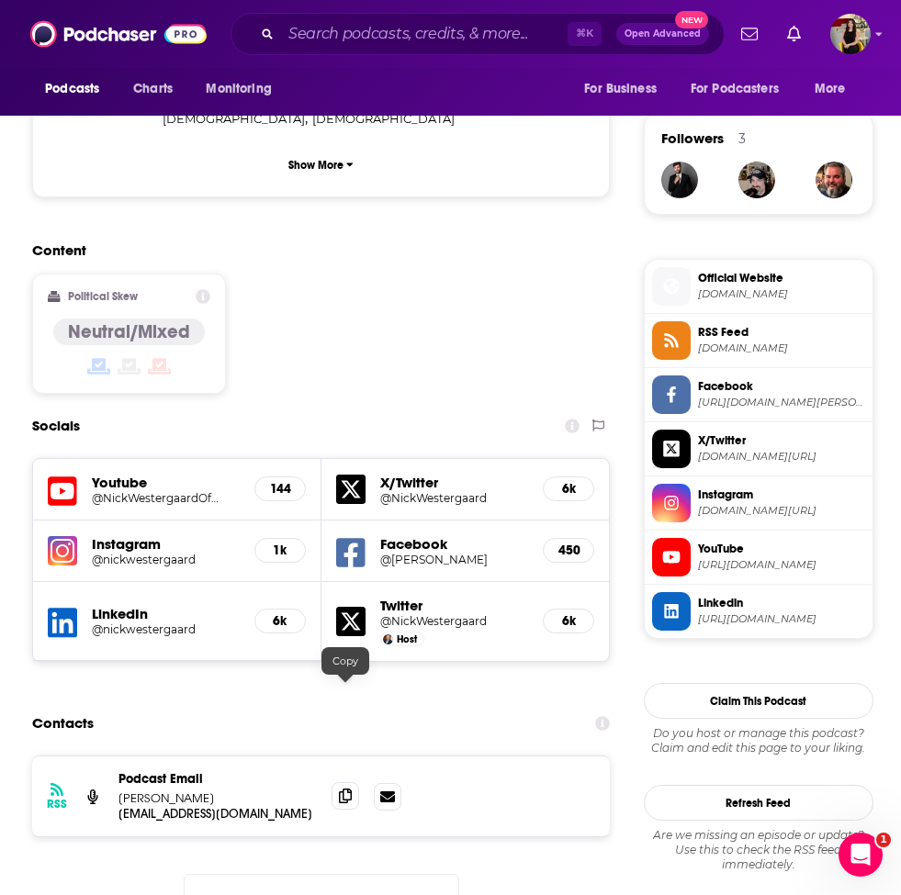
click at [348, 782] on span at bounding box center [345, 796] width 28 height 28
click at [475, 45] on input "Search podcasts, credits, & more..." at bounding box center [424, 33] width 286 height 29
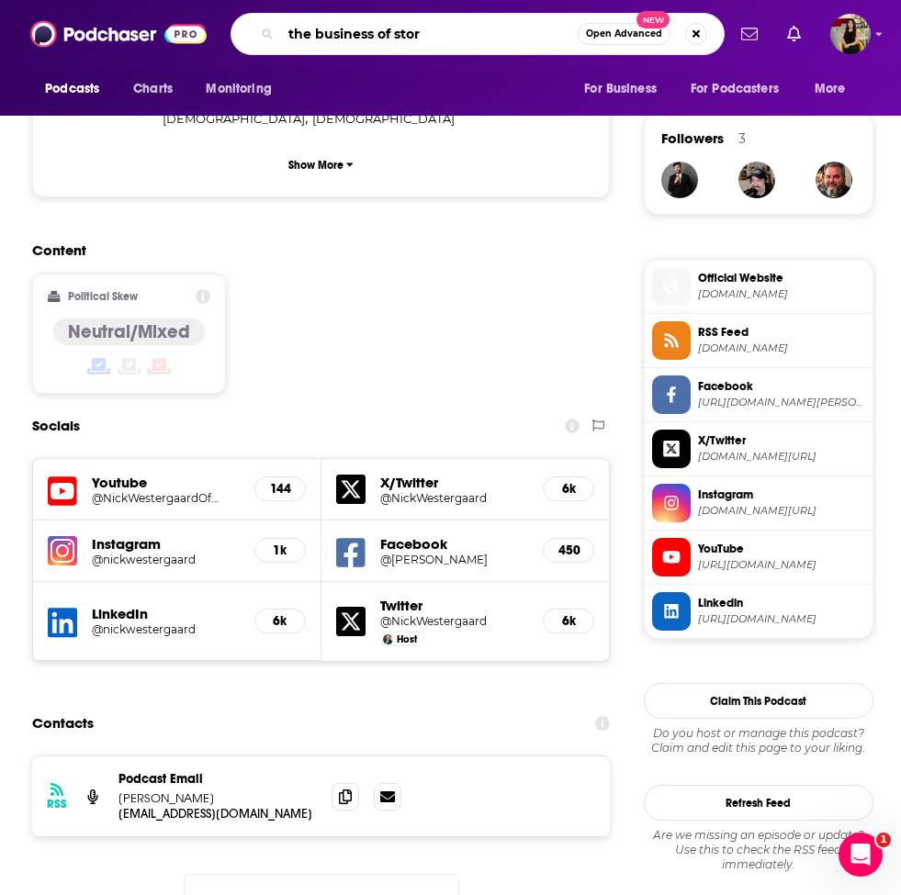
type input "the business of story"
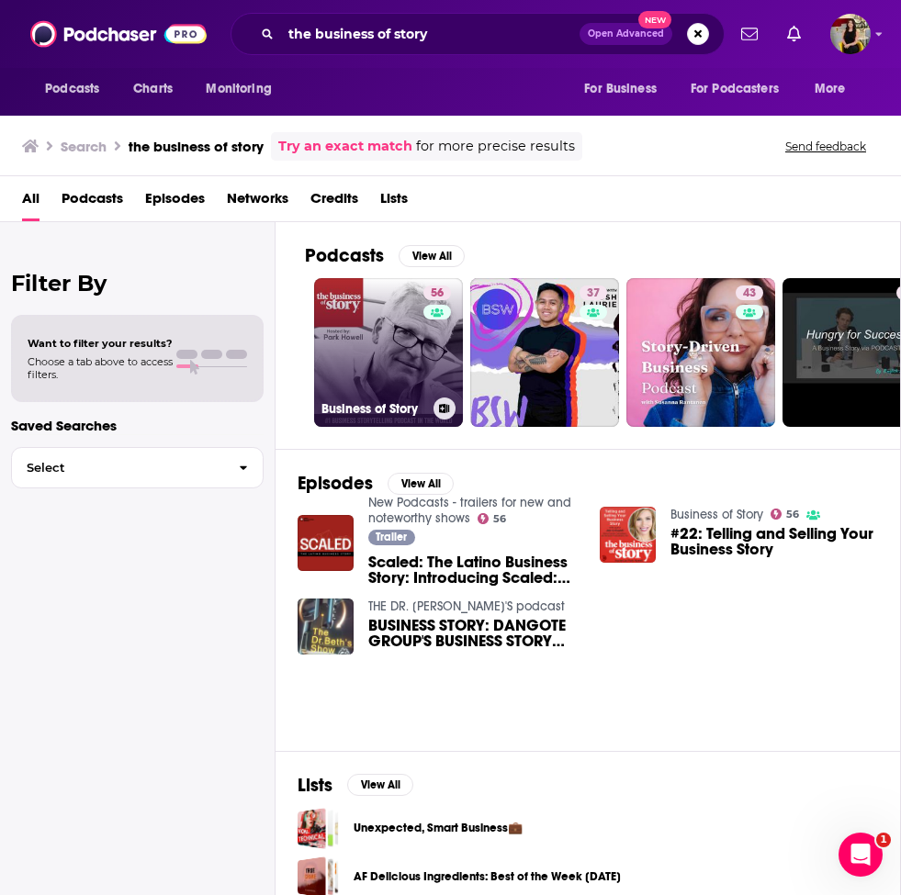
click at [376, 362] on link "56 Business of Story" at bounding box center [388, 352] width 149 height 149
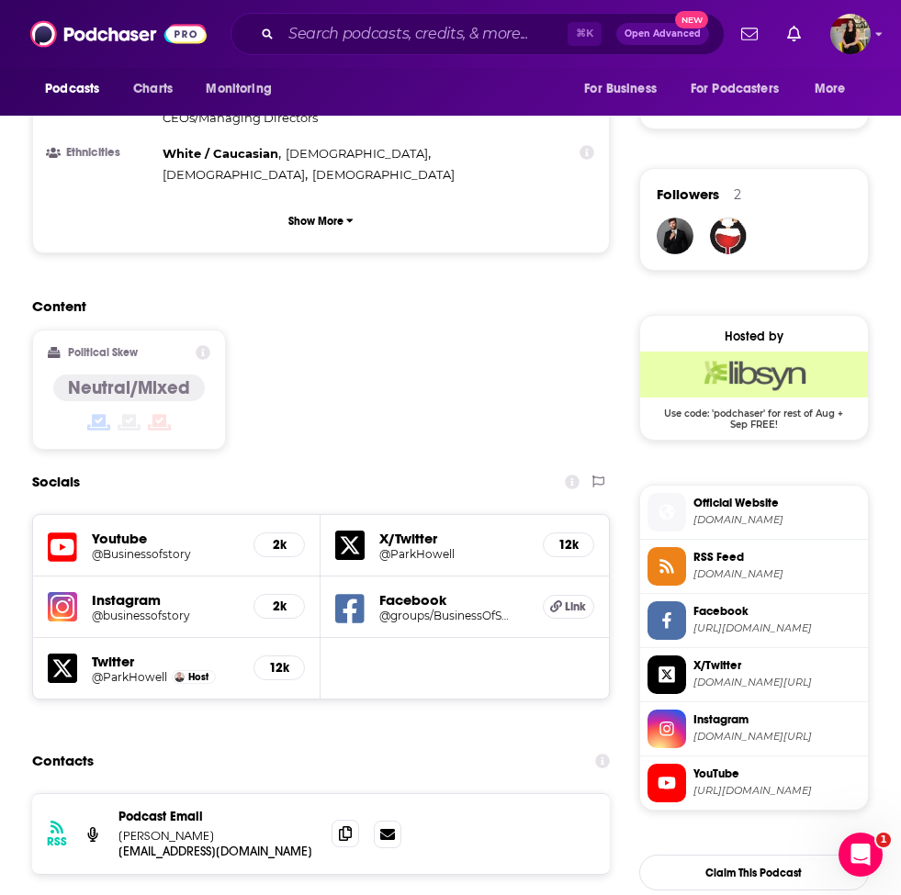
scroll to position [1225, 0]
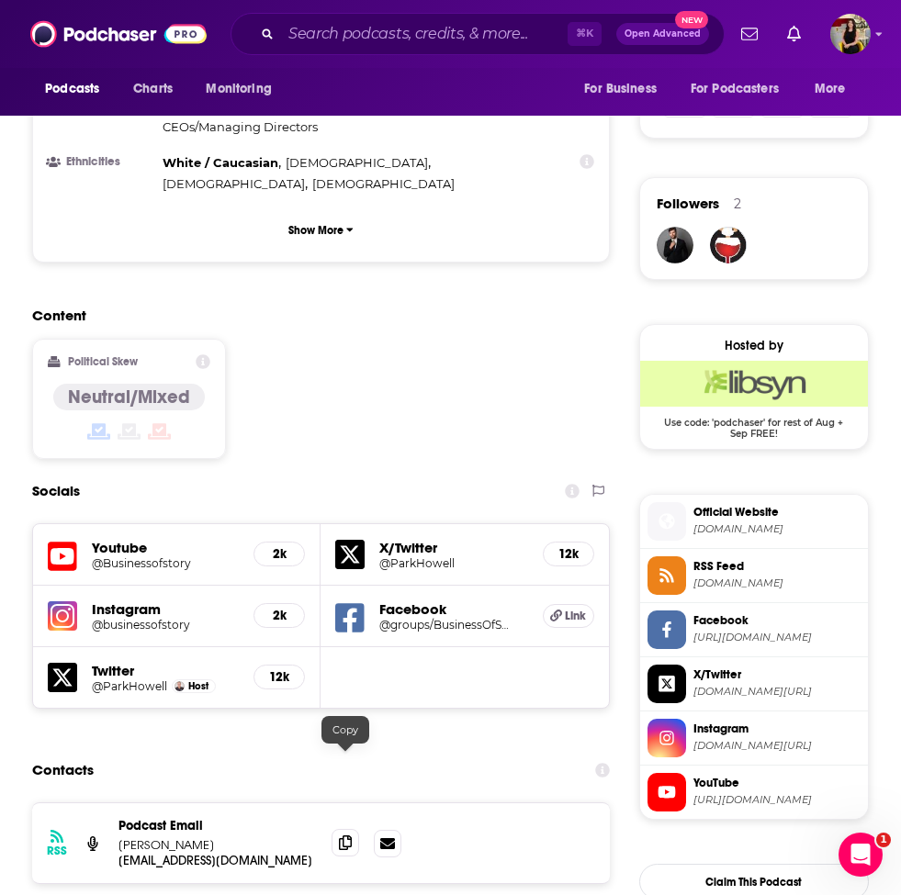
click at [345, 835] on icon at bounding box center [345, 842] width 13 height 15
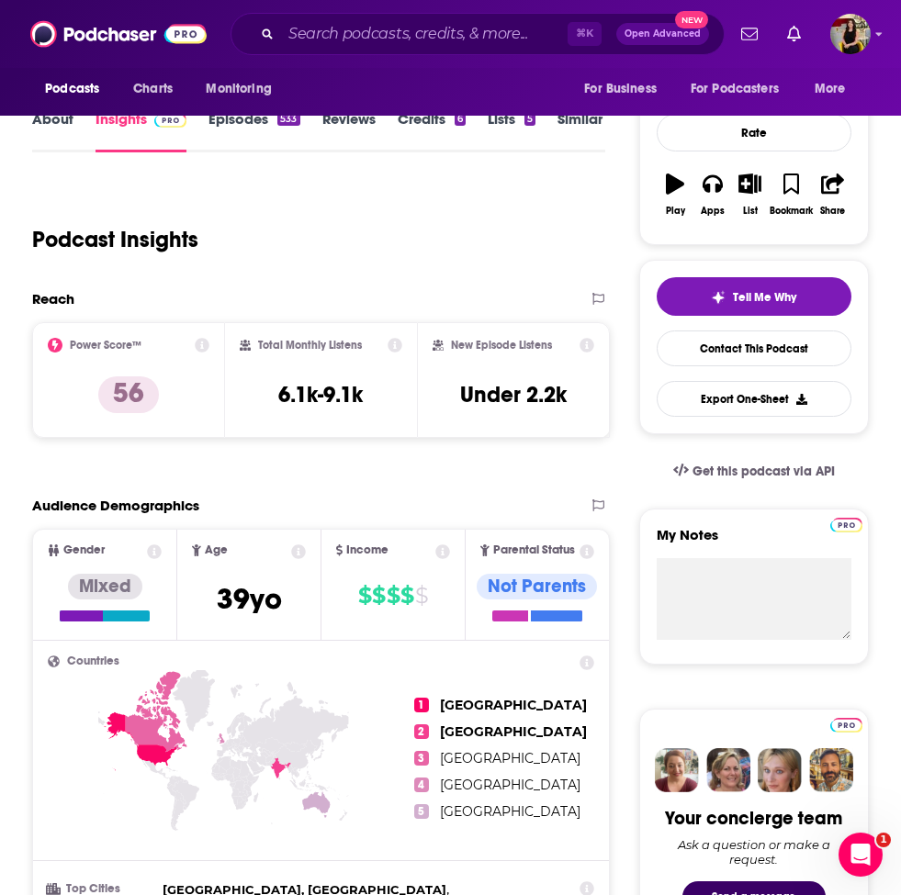
scroll to position [0, 0]
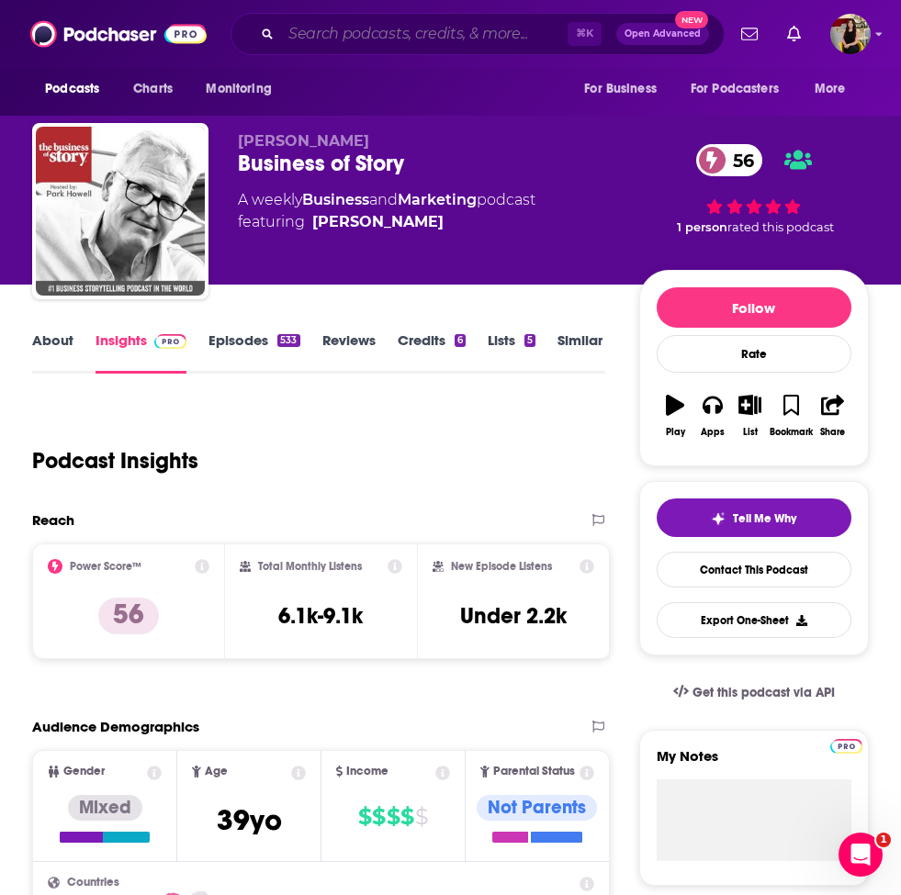
click at [359, 29] on input "Search podcasts, credits, & more..." at bounding box center [424, 33] width 286 height 29
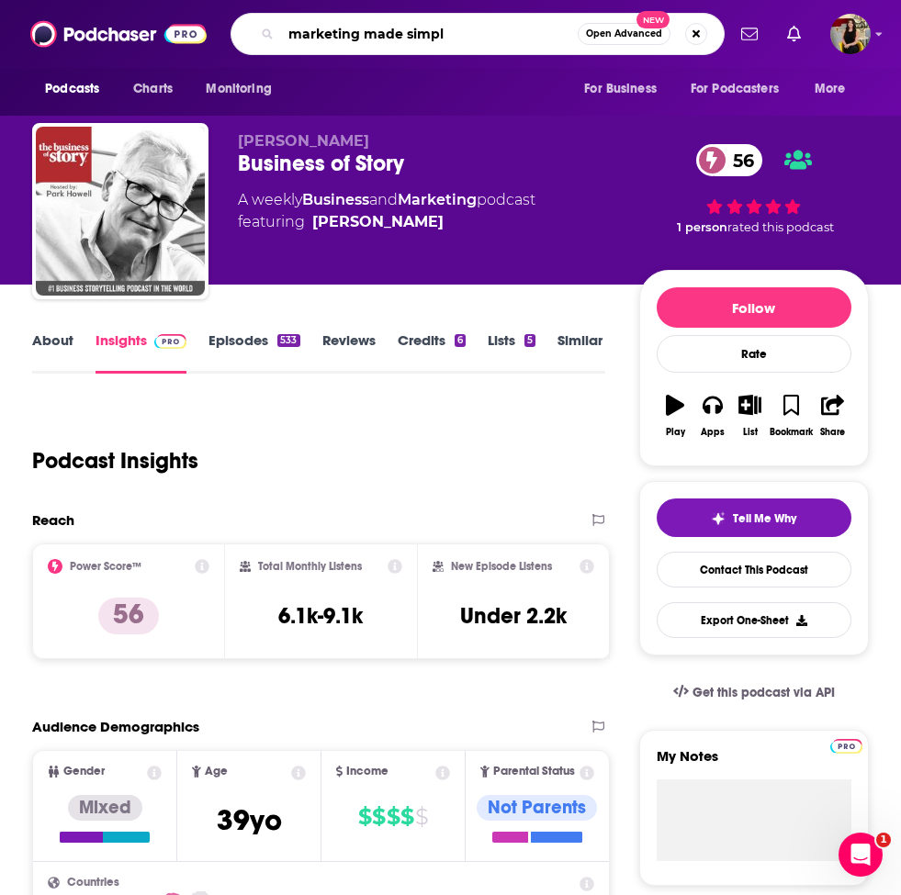
type input "marketing made simple"
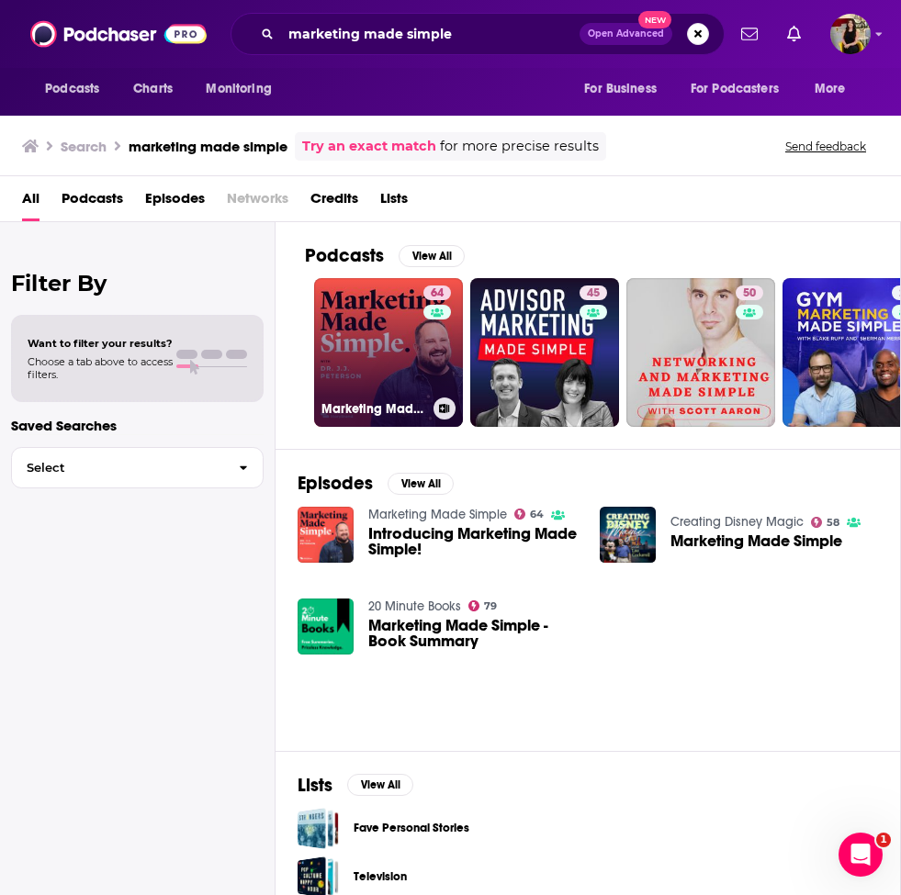
click at [399, 363] on link "64 Marketing Made Simple" at bounding box center [388, 352] width 149 height 149
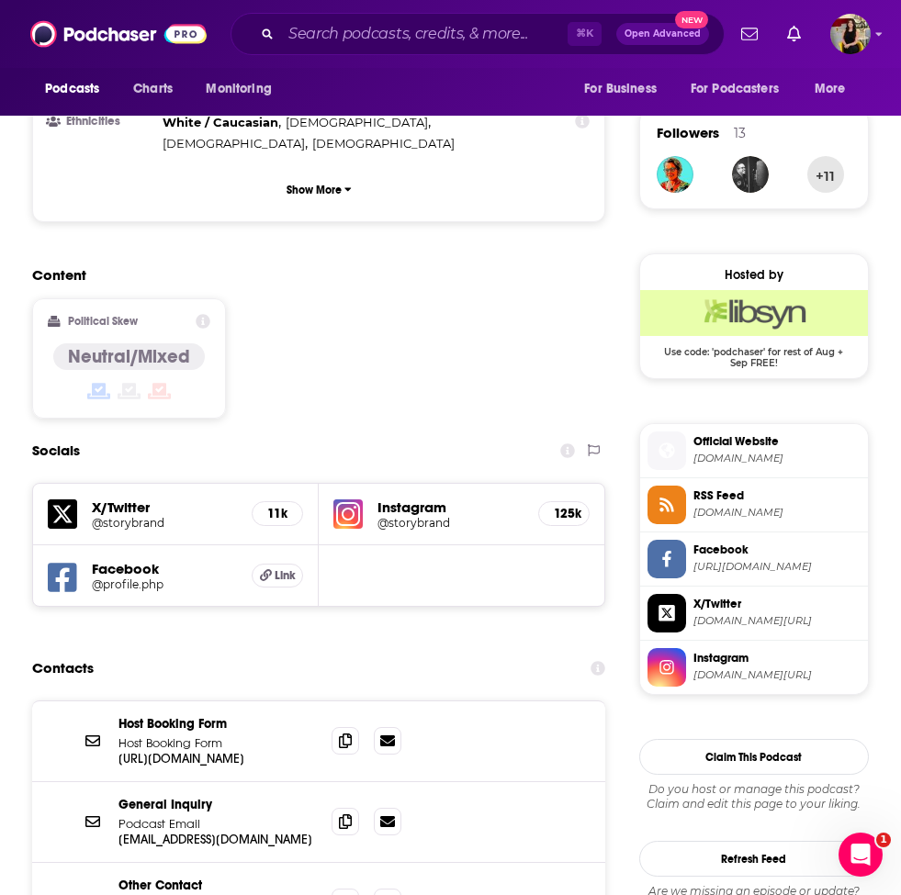
scroll to position [1323, 0]
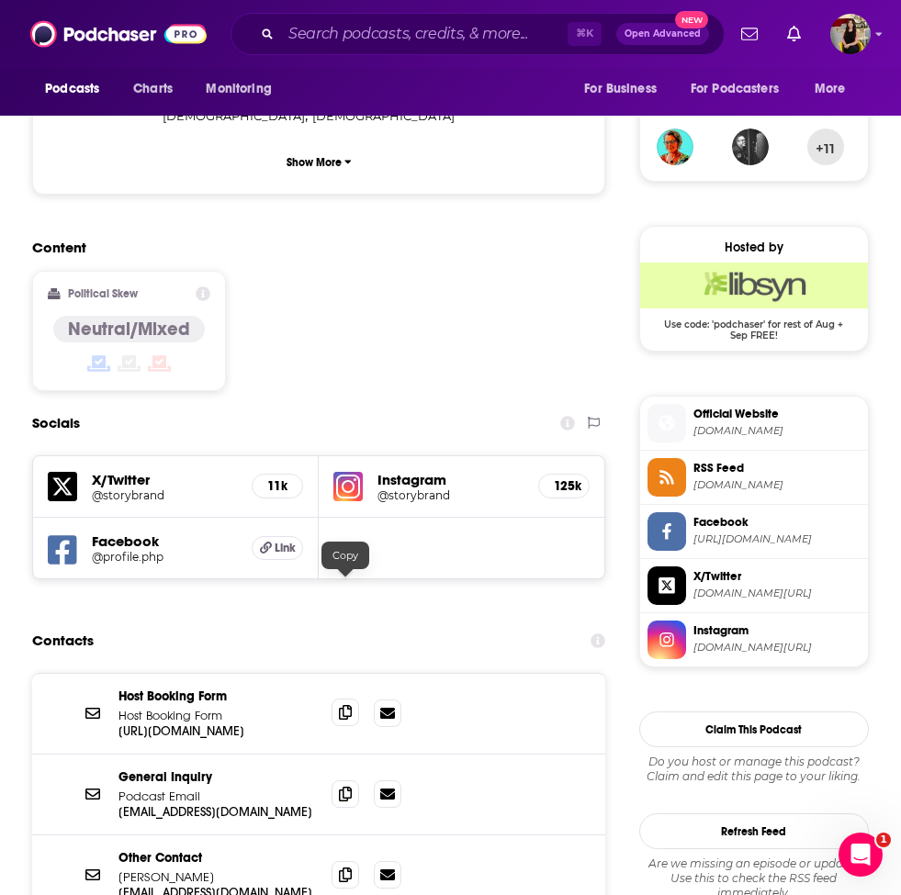
click at [337, 699] on span at bounding box center [345, 713] width 28 height 28
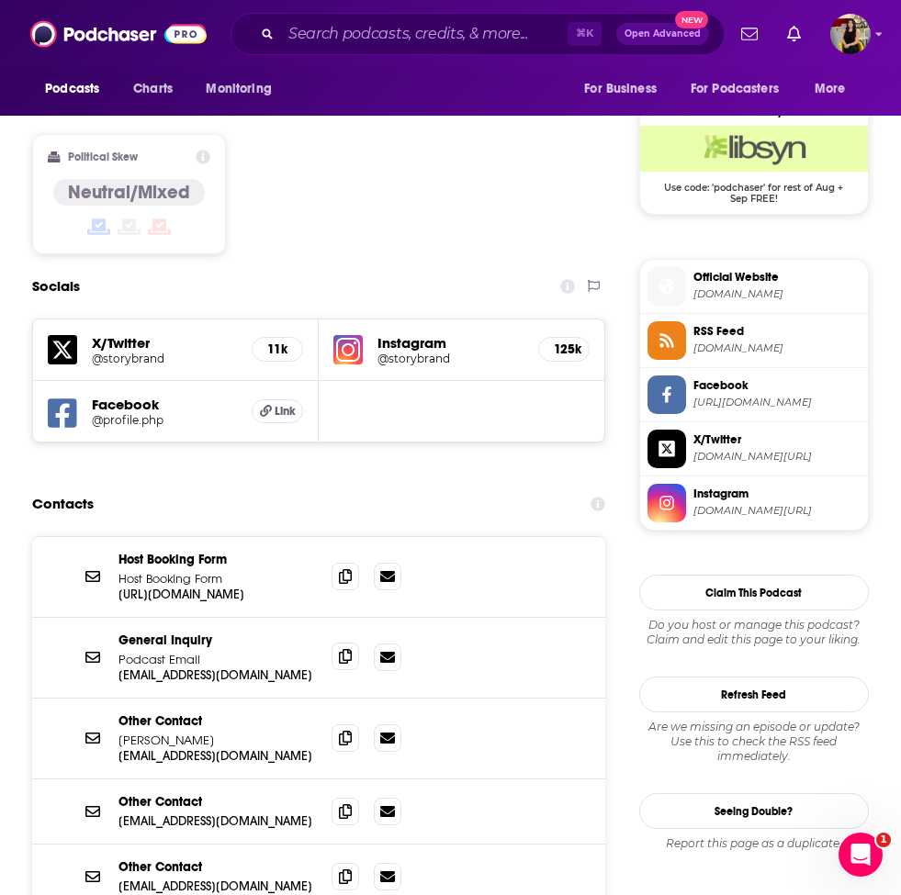
scroll to position [1460, 0]
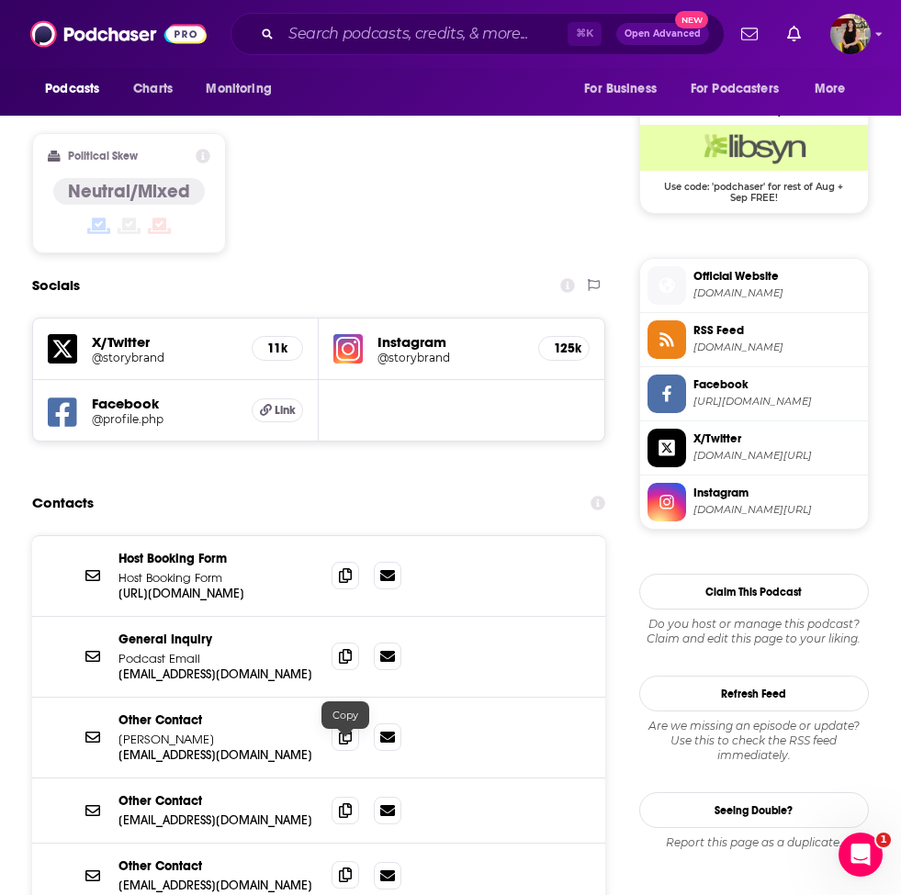
click at [339, 867] on icon at bounding box center [345, 874] width 13 height 15
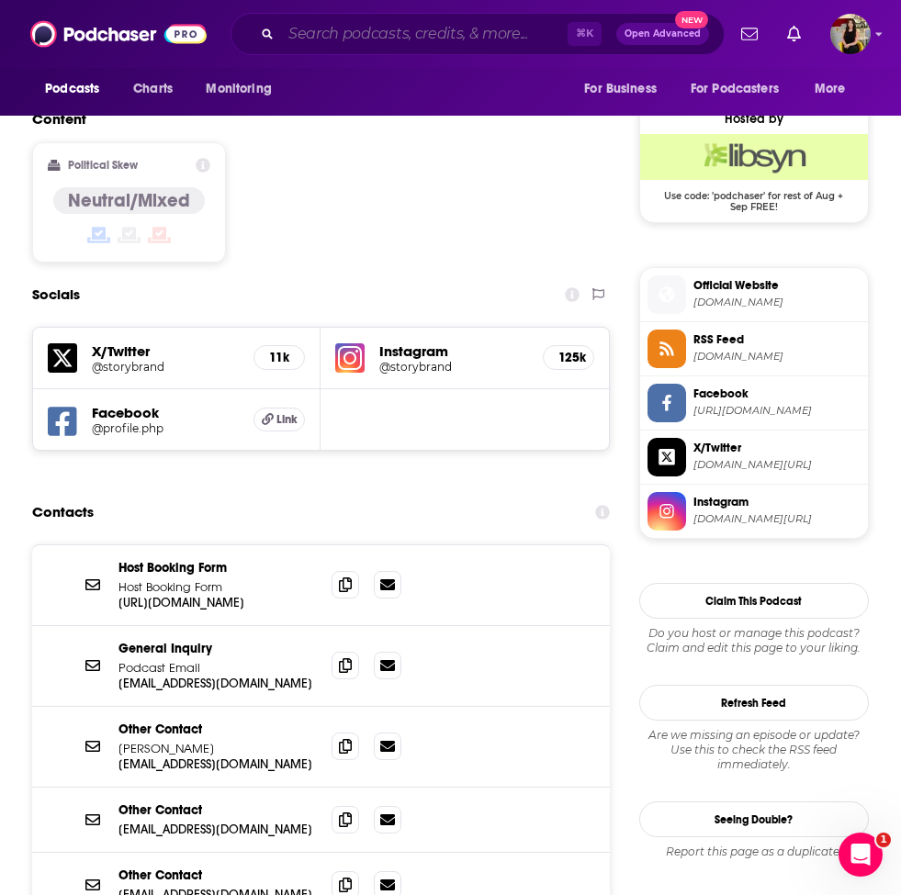
click at [339, 29] on input "Search podcasts, credits, & more..." at bounding box center [424, 33] width 286 height 29
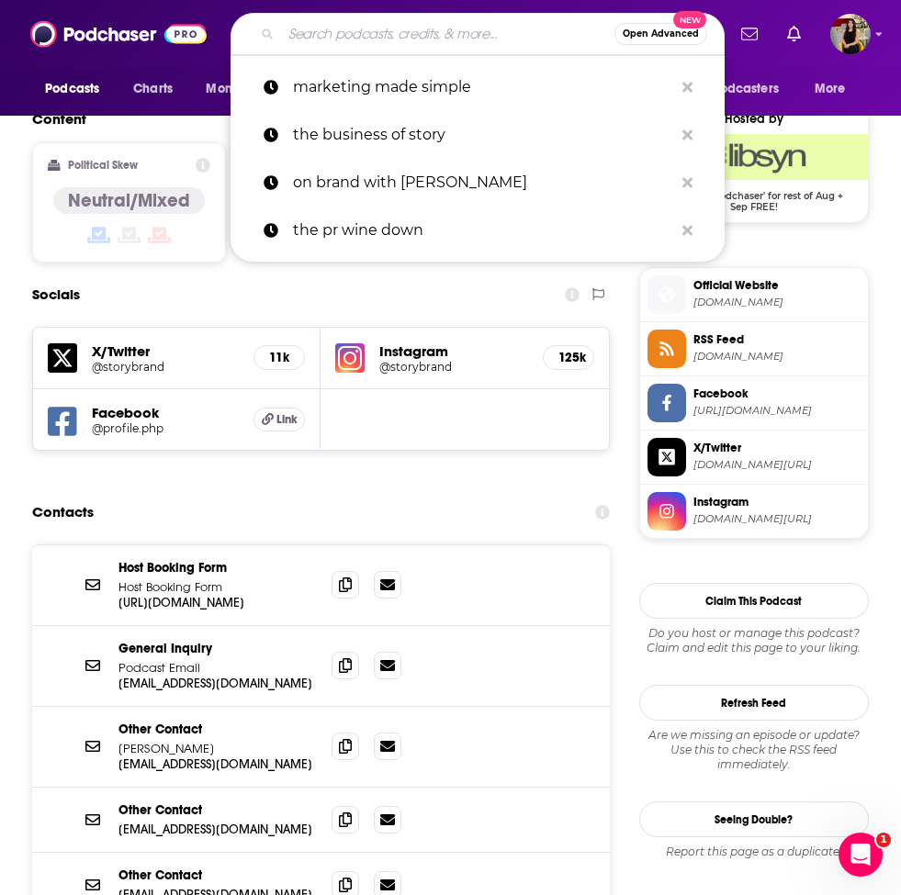
paste input "The School of Greatness with [PERSON_NAME]"
type input "The School of Greatness with [PERSON_NAME]"
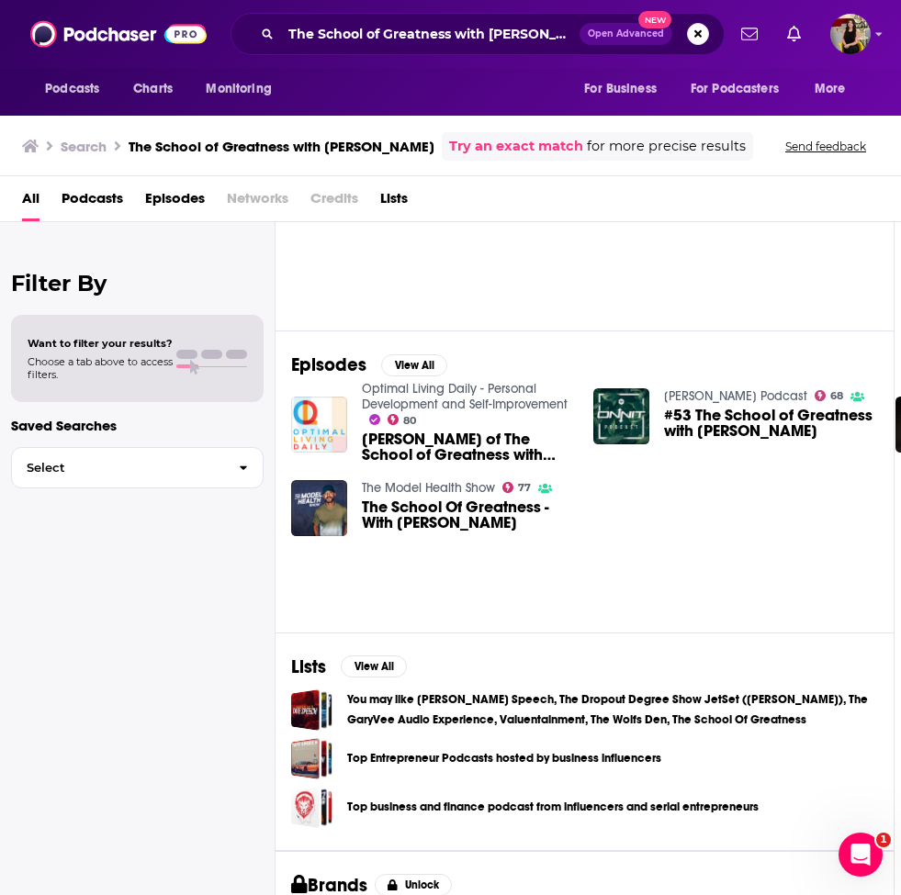
scroll to position [125, 6]
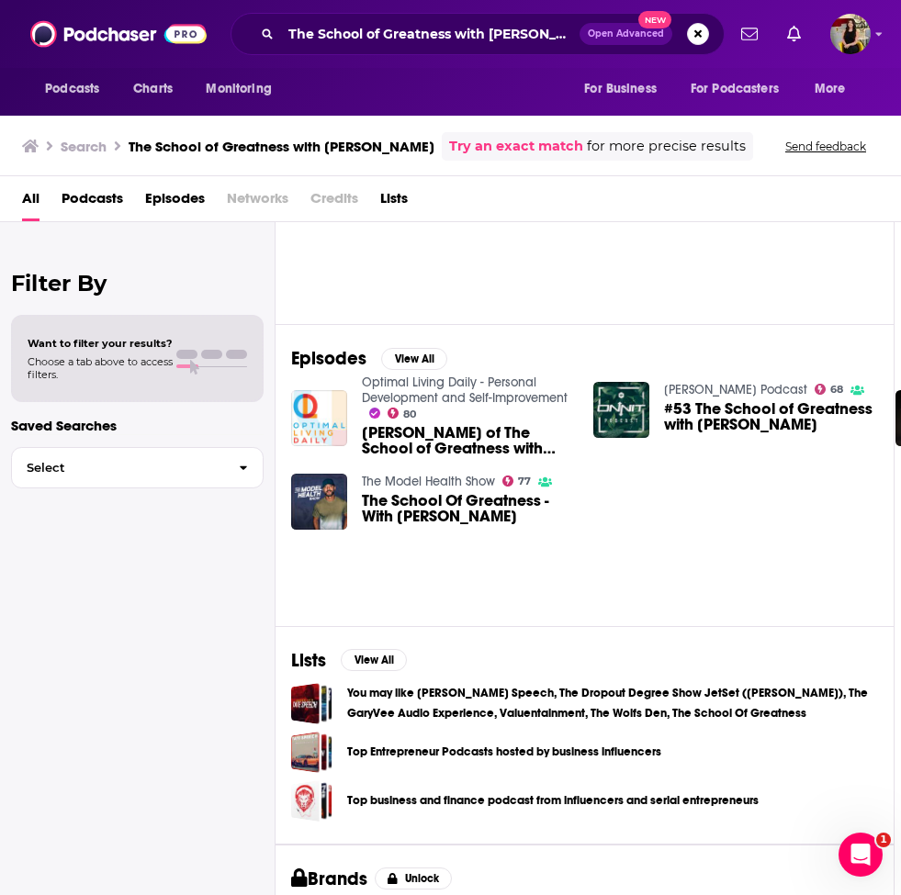
click at [470, 502] on span "The School Of Greatness - With [PERSON_NAME]" at bounding box center [466, 508] width 209 height 31
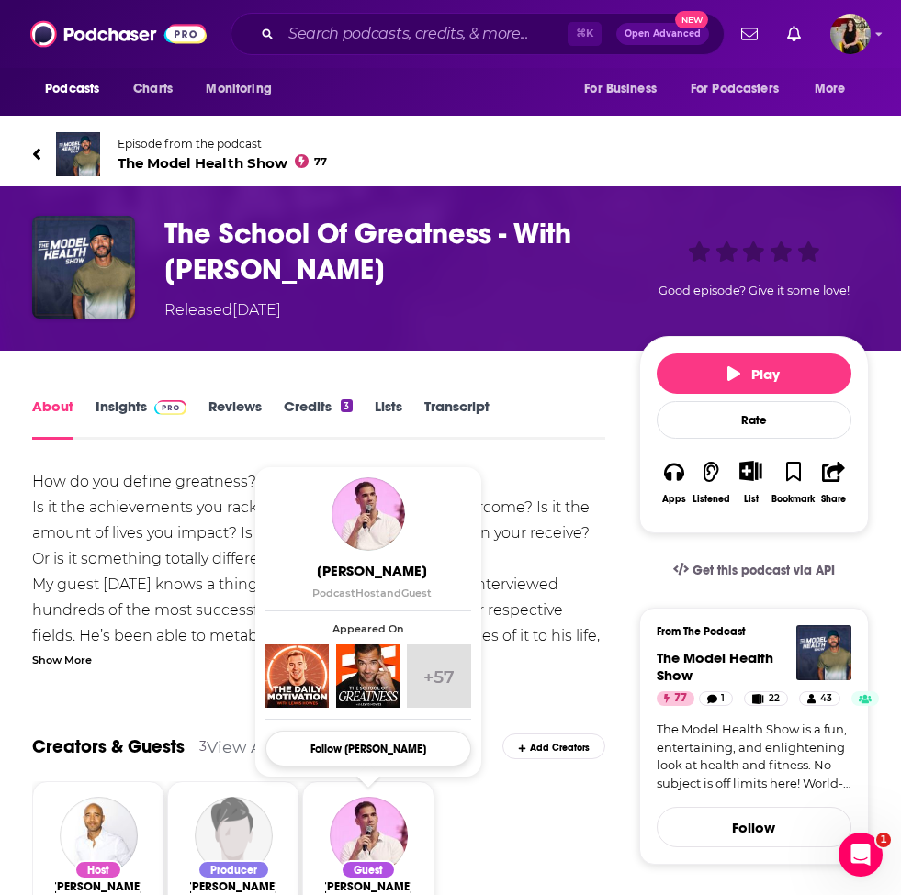
scroll to position [6, 0]
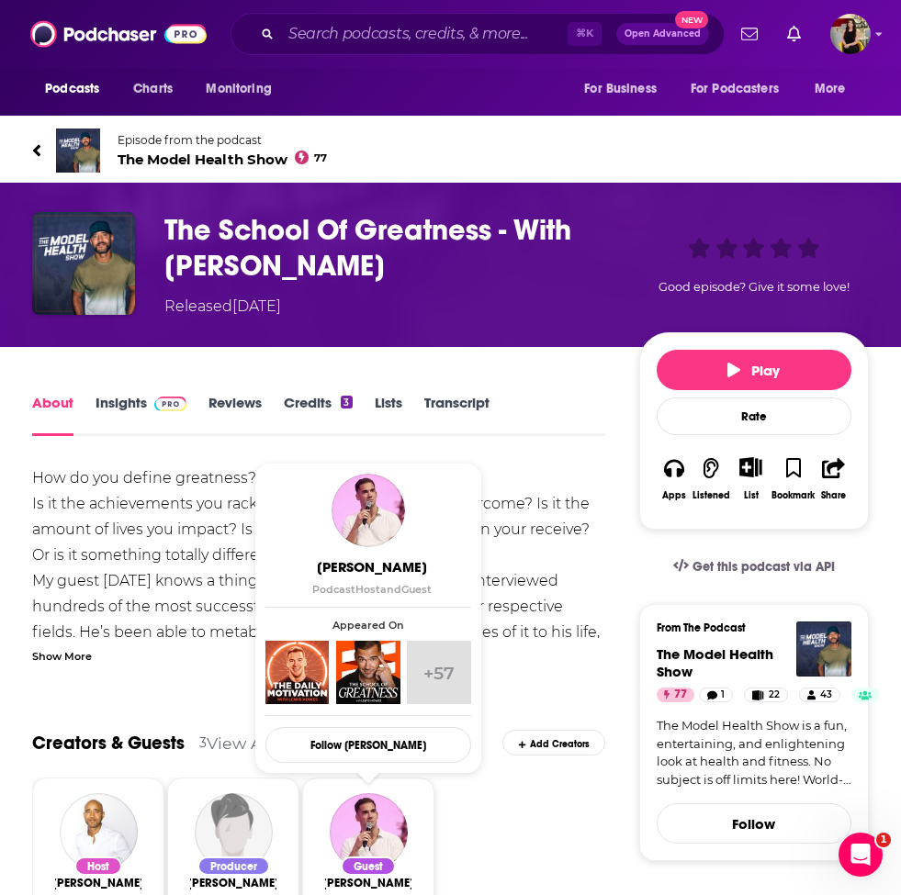
click at [368, 672] on img "Show Creator Profile Details" at bounding box center [367, 672] width 63 height 63
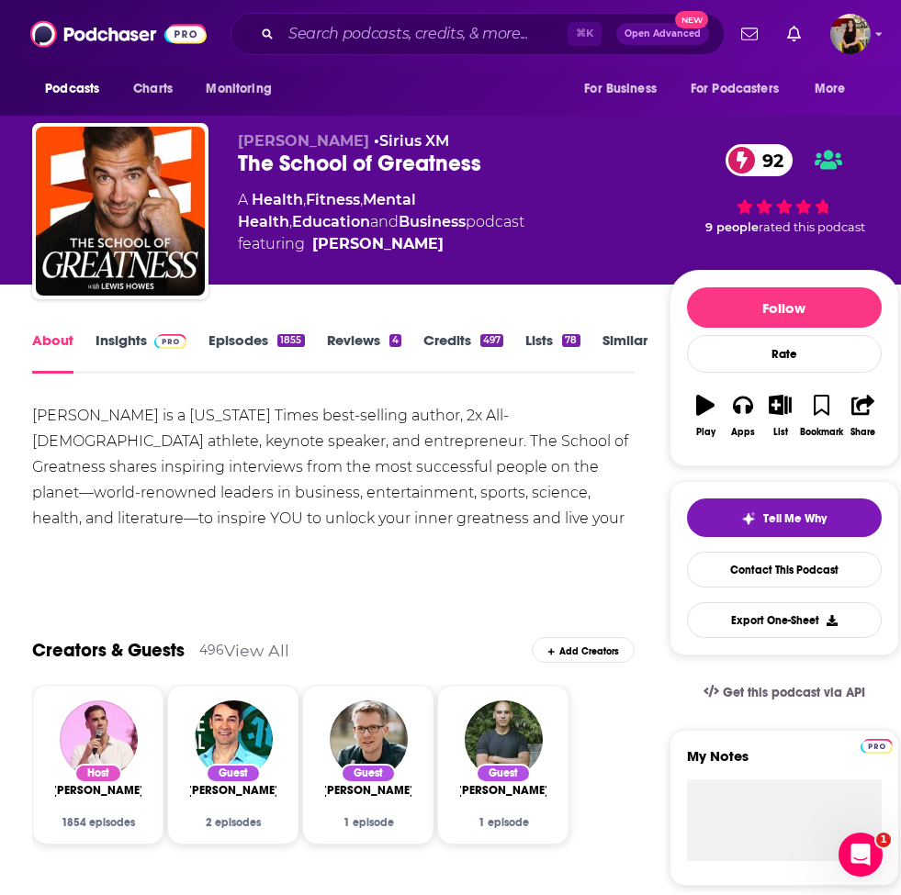
click at [130, 346] on link "Insights" at bounding box center [140, 352] width 91 height 42
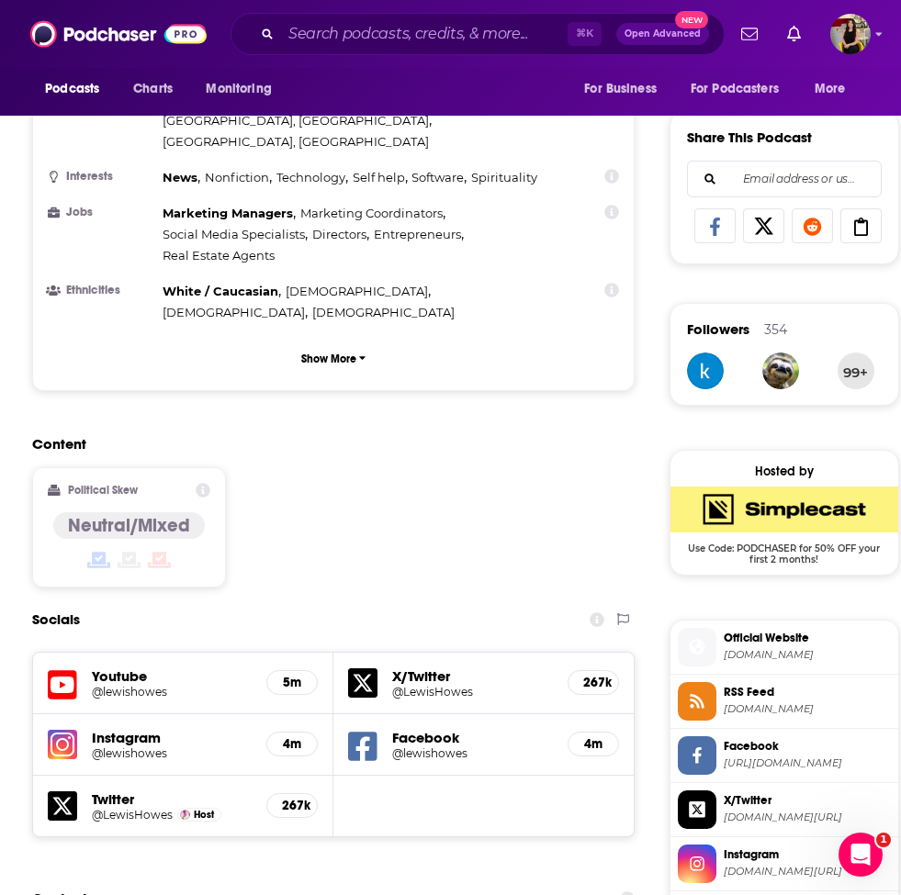
scroll to position [1593, 0]
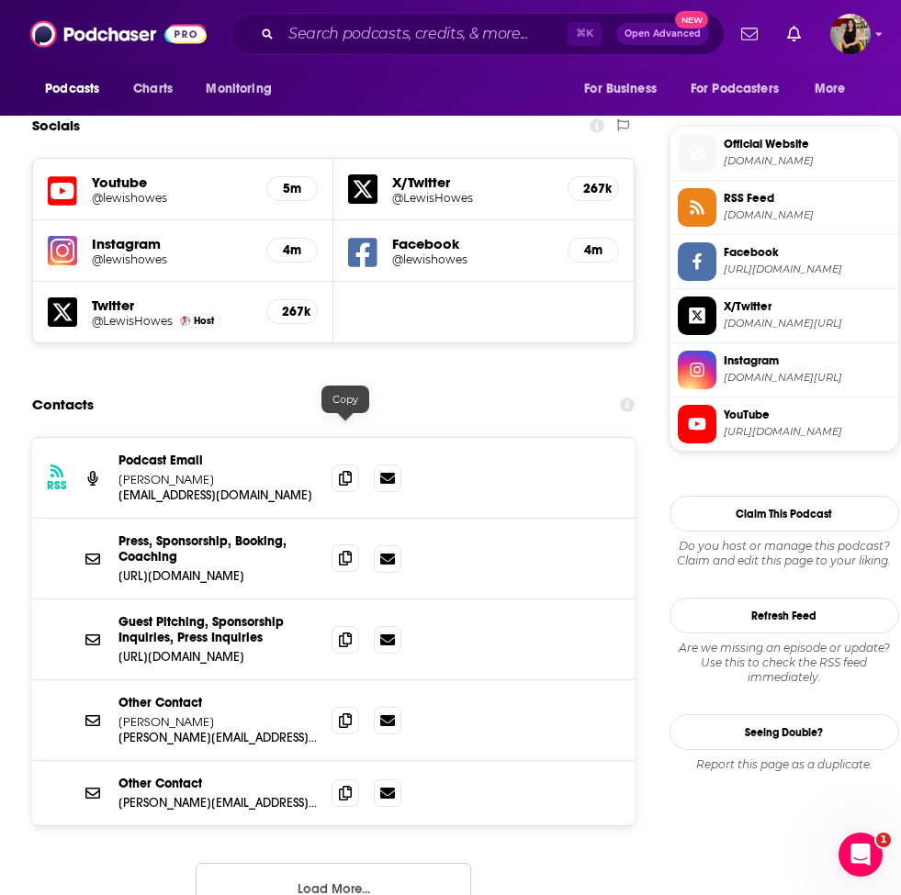
click at [343, 544] on span at bounding box center [345, 558] width 28 height 28
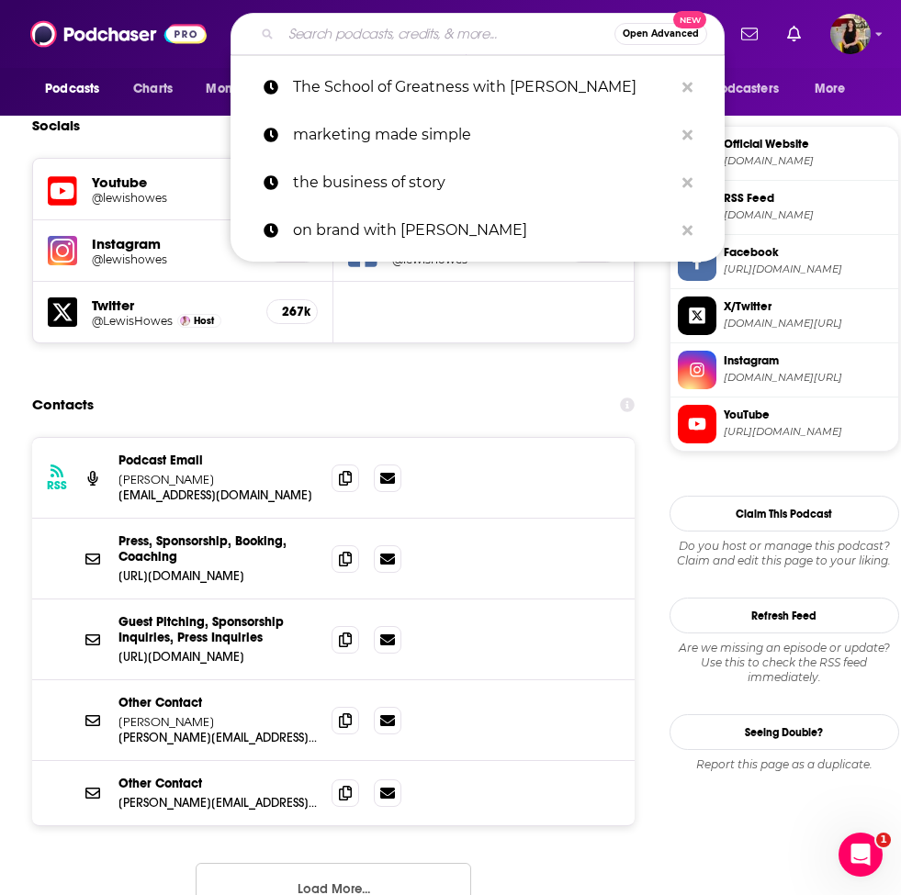
click at [350, 37] on input "Search podcasts, credits, & more..." at bounding box center [447, 33] width 333 height 29
paste input "The BossBabe Podcast"
type input "The BossBabe Podcast"
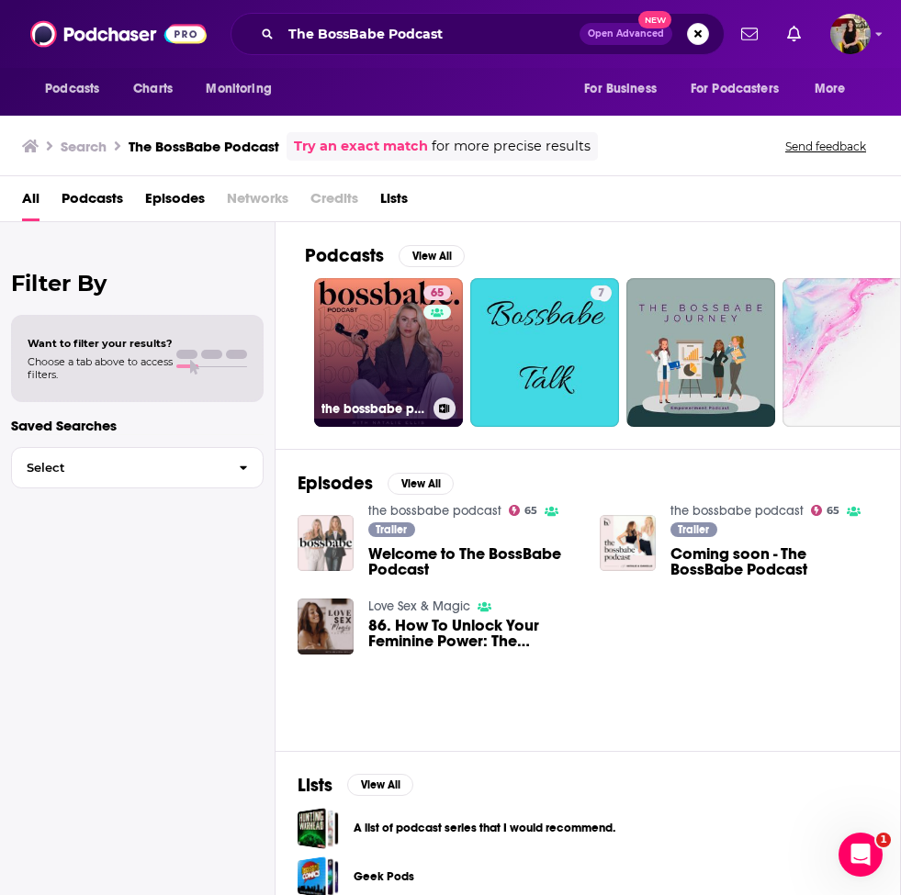
click at [372, 373] on link "65 the bossbabe podcast" at bounding box center [388, 352] width 149 height 149
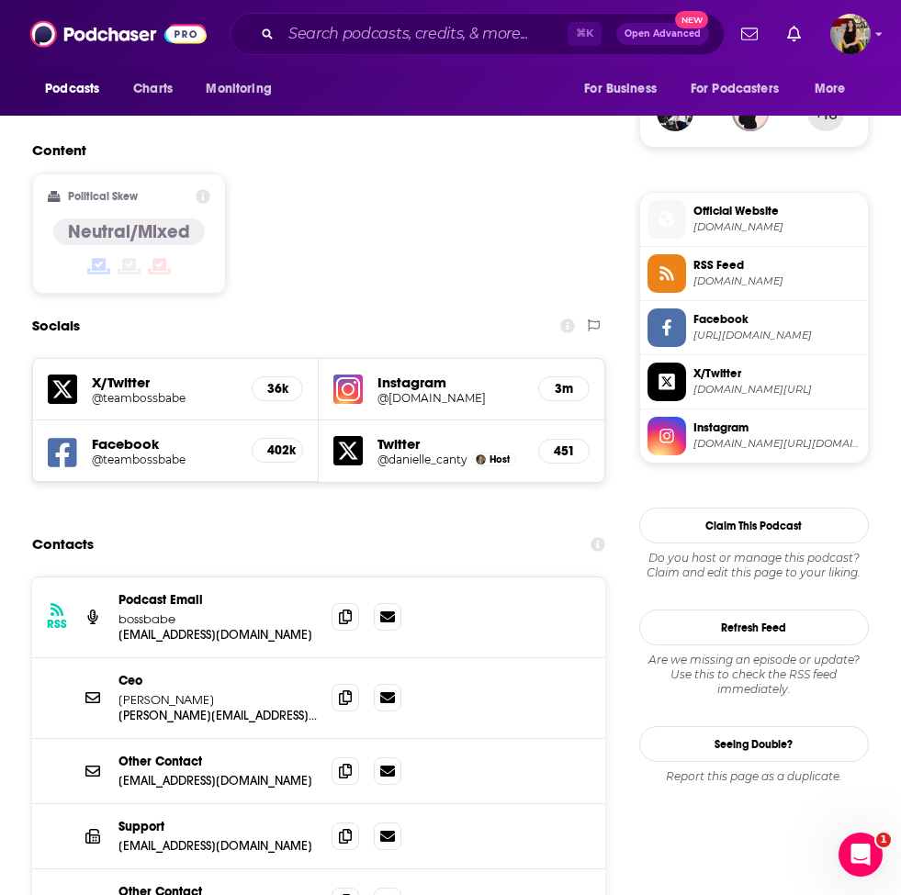
scroll to position [1359, 0]
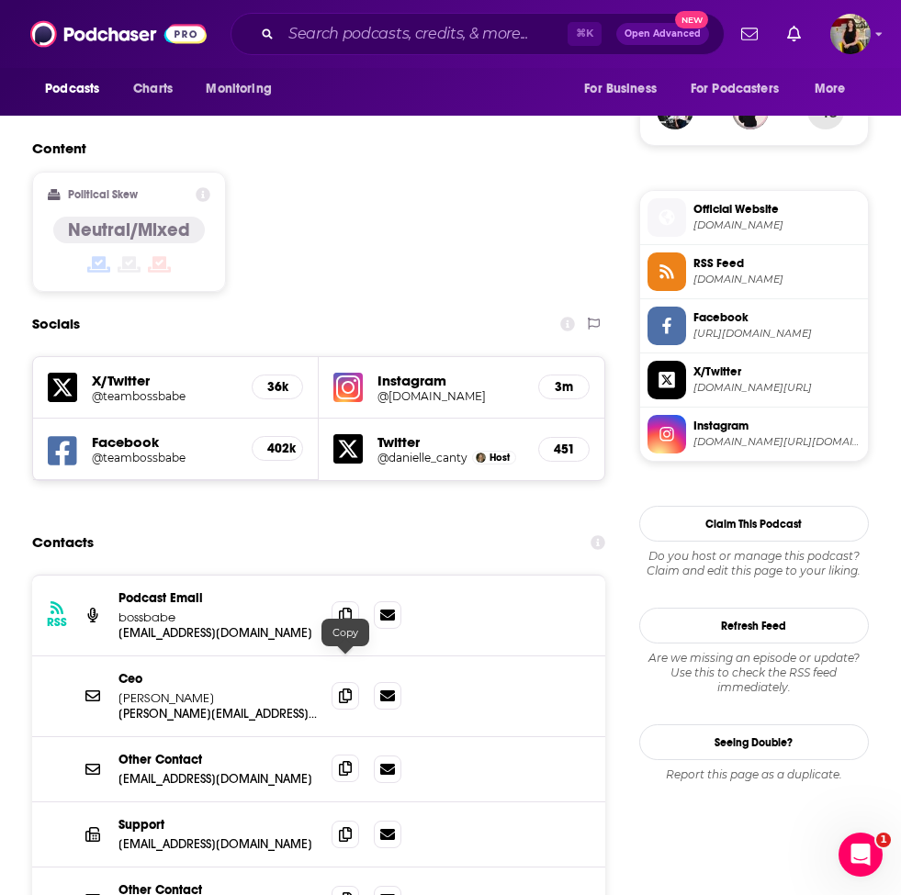
click at [345, 761] on icon at bounding box center [345, 768] width 13 height 15
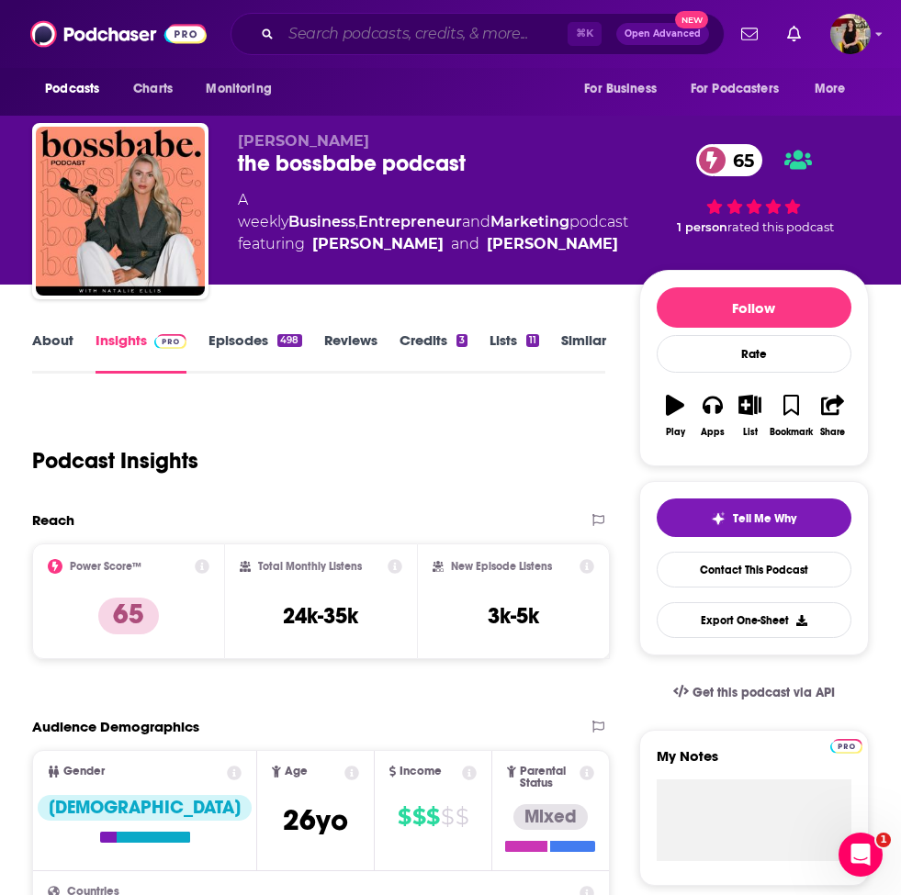
click at [387, 36] on input "Search podcasts, credits, & more..." at bounding box center [424, 33] width 286 height 29
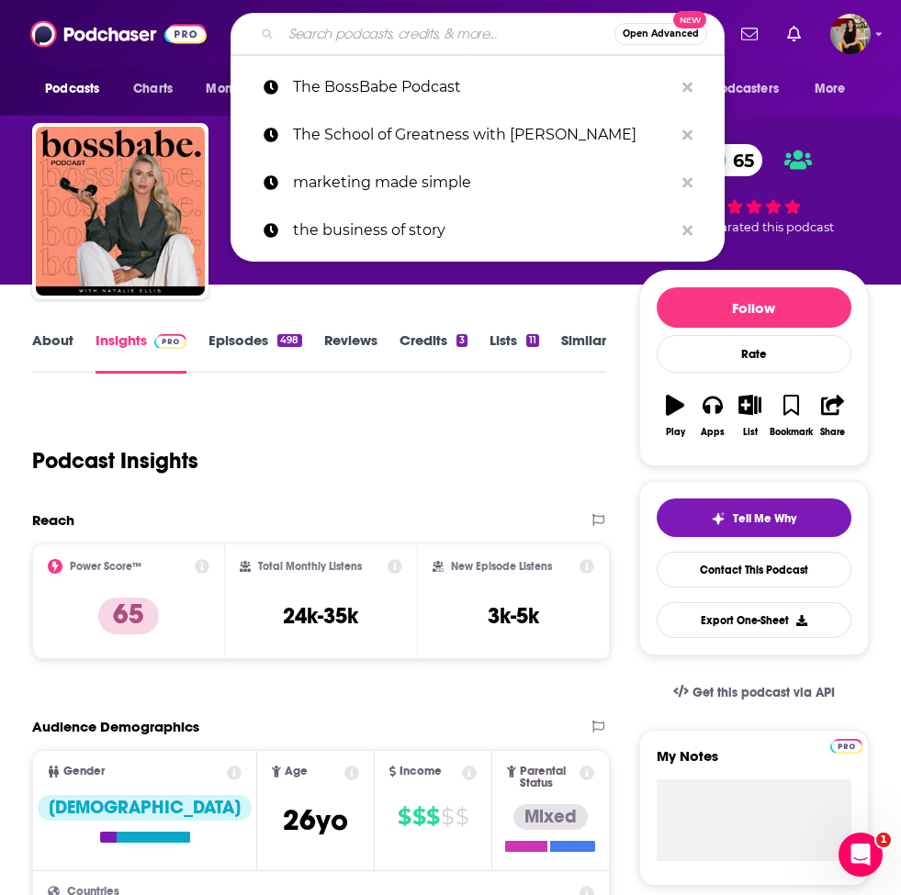
paste input "Women of Impact with [PERSON_NAME]"
type input "Women of Impact with [PERSON_NAME]"
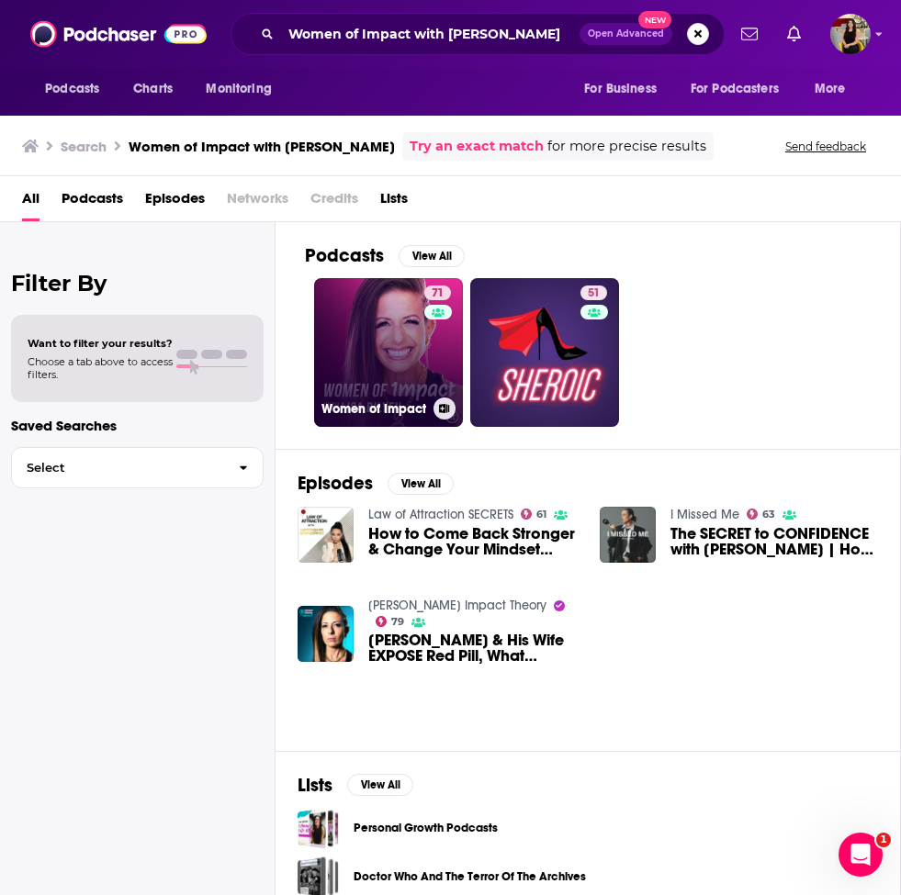
click at [364, 352] on link "71 Women of Impact" at bounding box center [388, 352] width 149 height 149
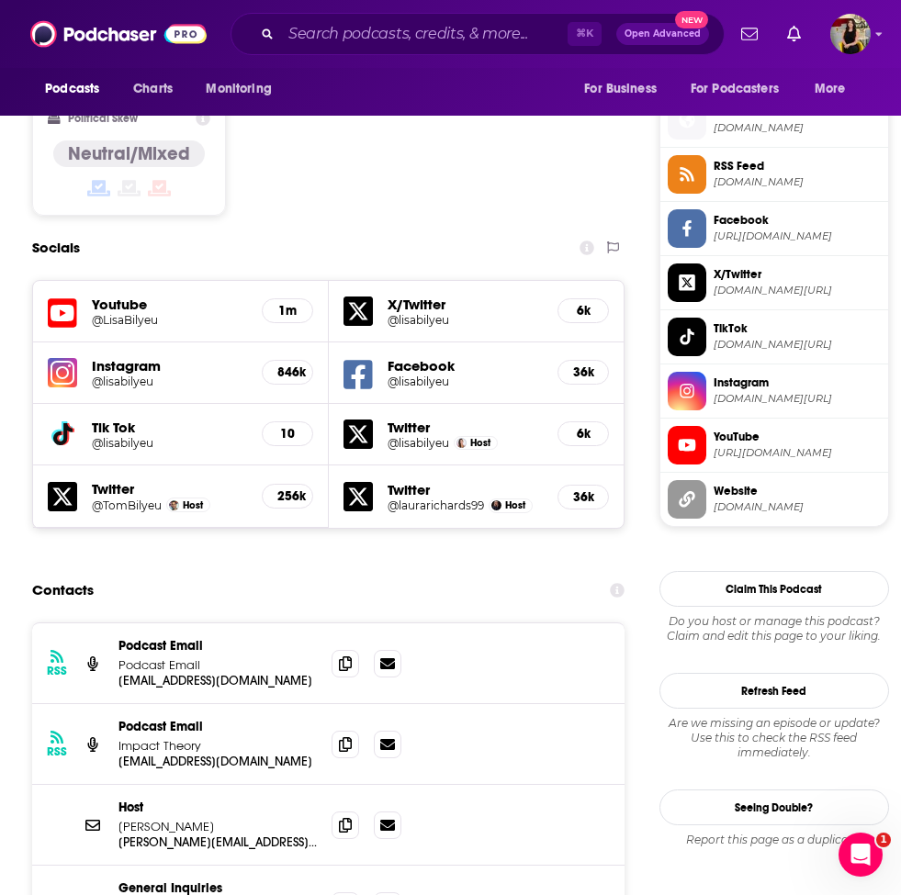
scroll to position [1566, 0]
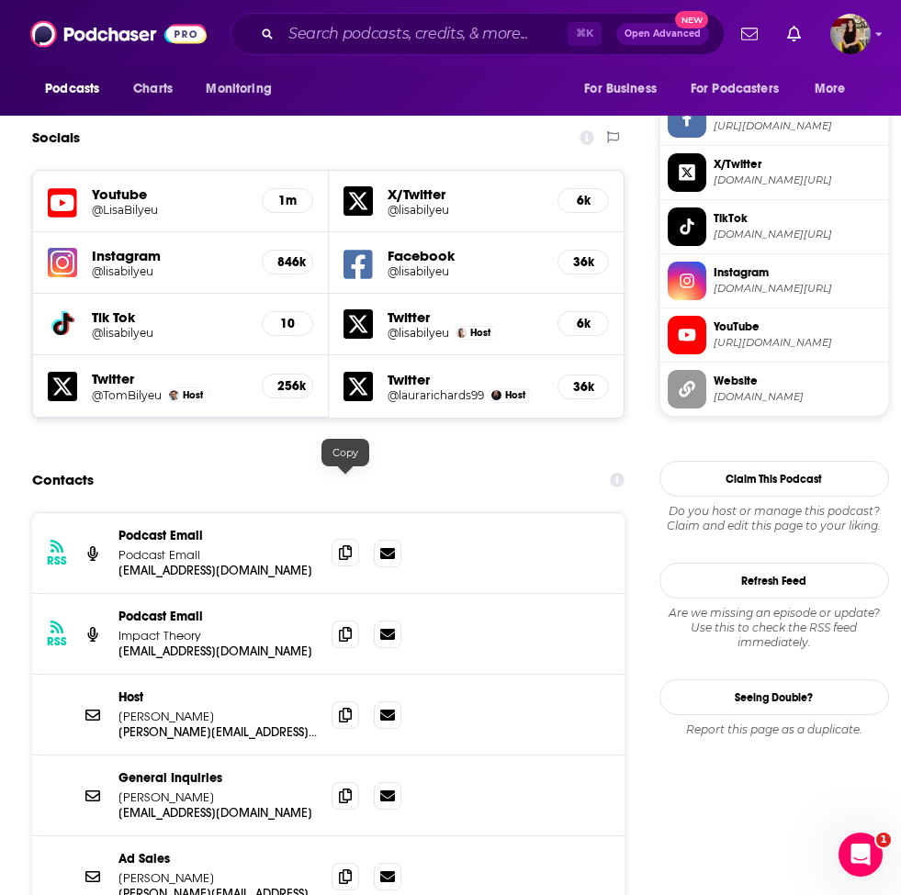
click at [342, 545] on icon at bounding box center [345, 552] width 13 height 15
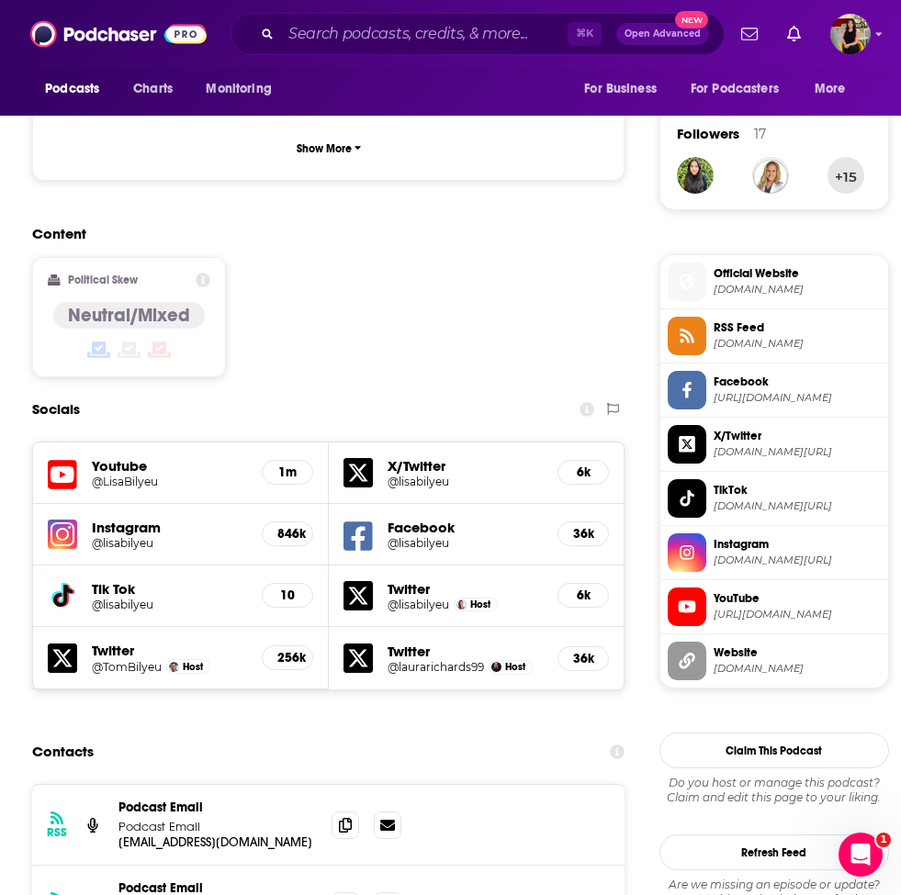
scroll to position [1602, 0]
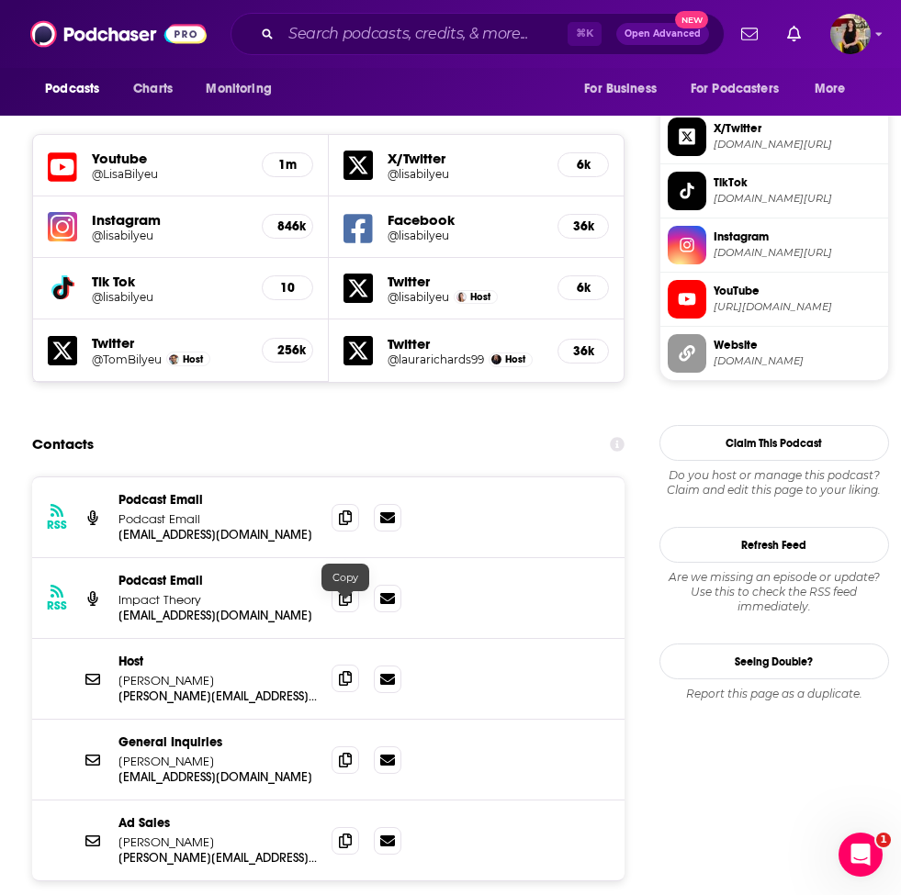
click at [347, 671] on icon at bounding box center [345, 678] width 13 height 15
